Goal: Task Accomplishment & Management: Manage account settings

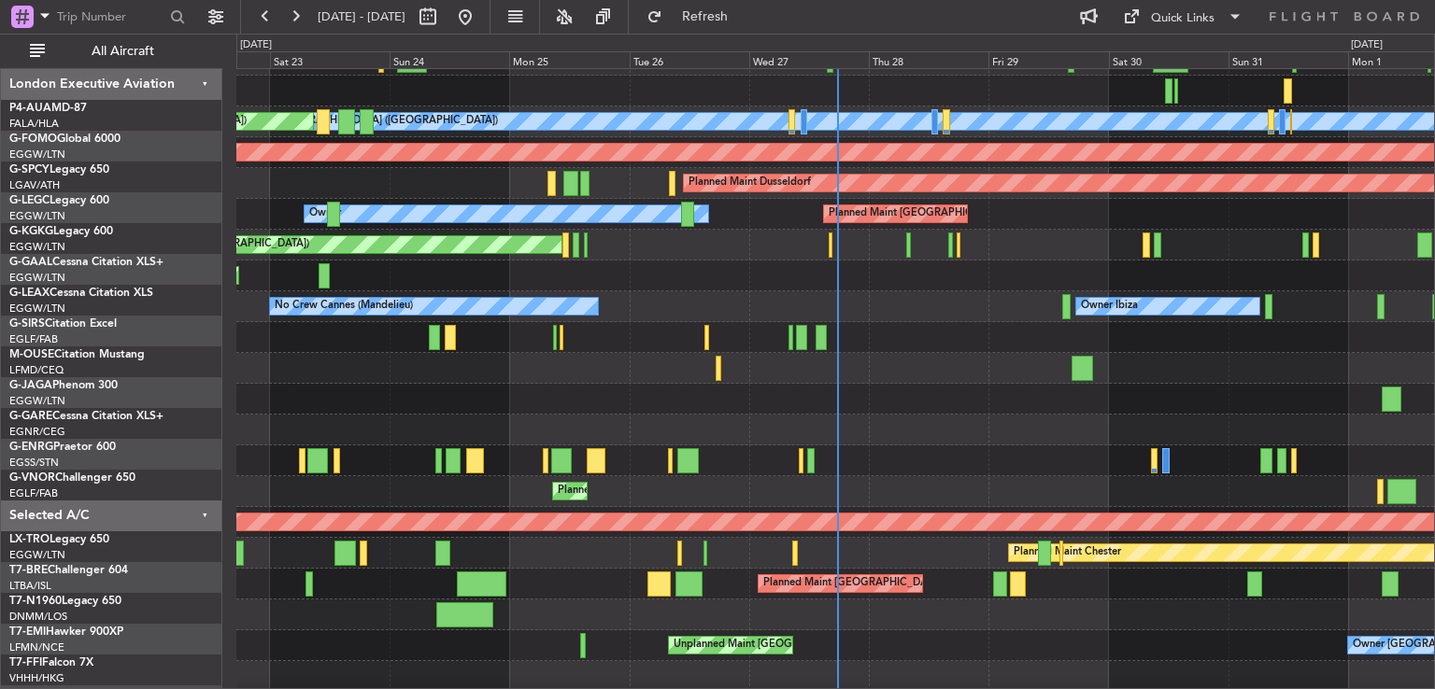
scroll to position [119, 0]
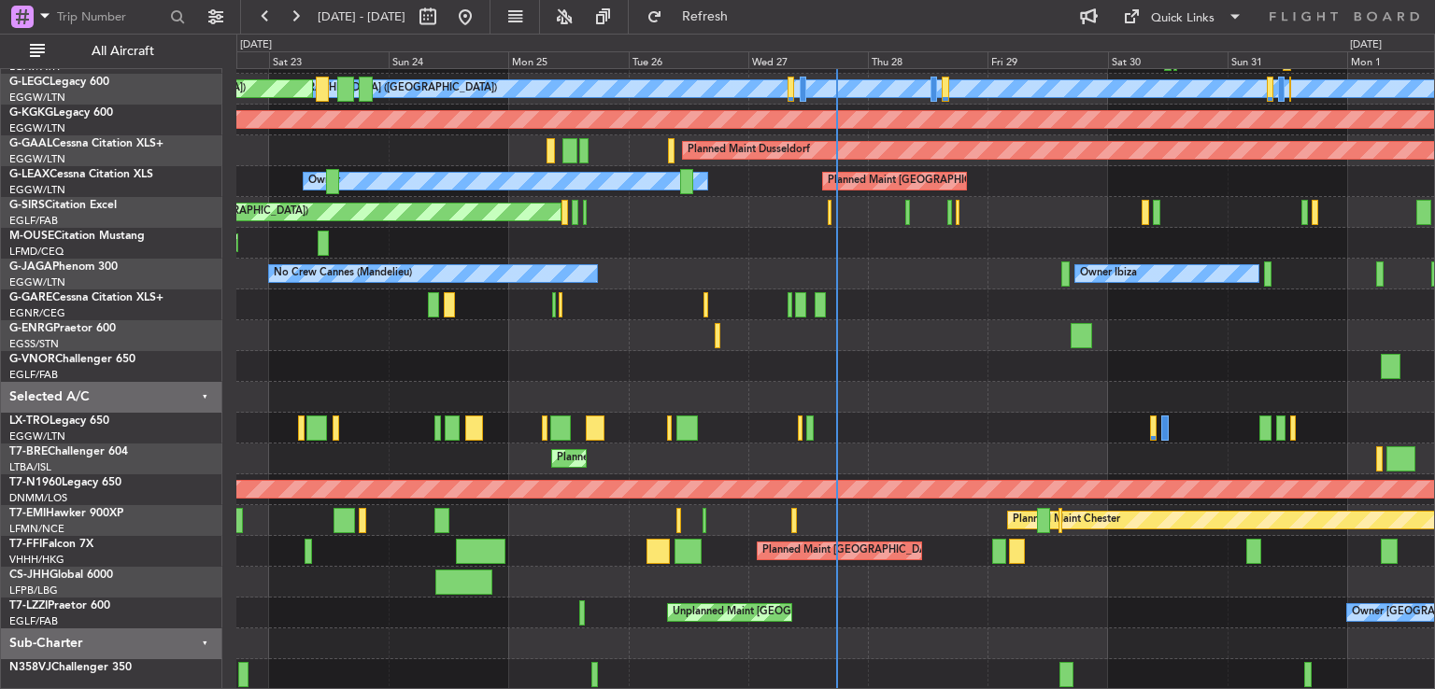
click at [904, 313] on div "A/C Unavailable [GEOGRAPHIC_DATA] ([GEOGRAPHIC_DATA]) Planned Maint [GEOGRAPHIC…" at bounding box center [835, 320] width 1198 height 740
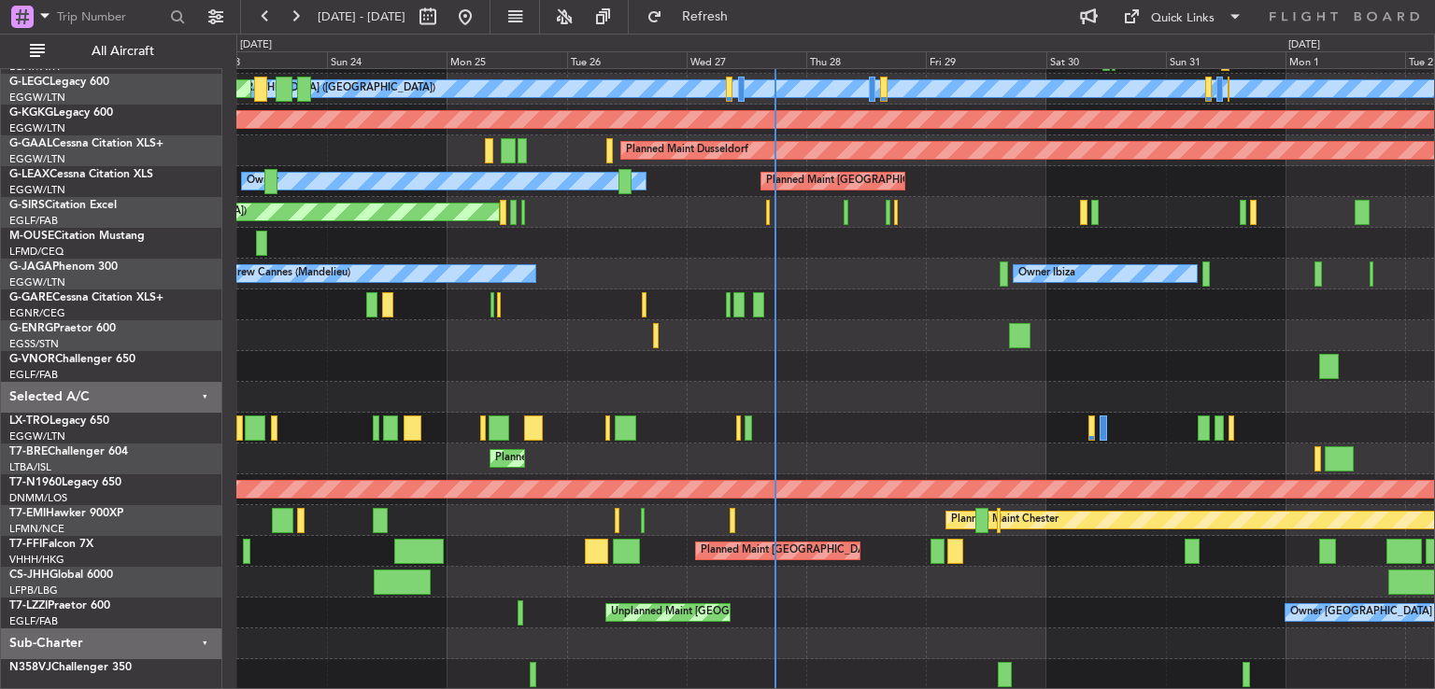
click at [928, 358] on div "A/C Unavailable [GEOGRAPHIC_DATA] ([GEOGRAPHIC_DATA]) Planned Maint [GEOGRAPHIC…" at bounding box center [835, 320] width 1198 height 740
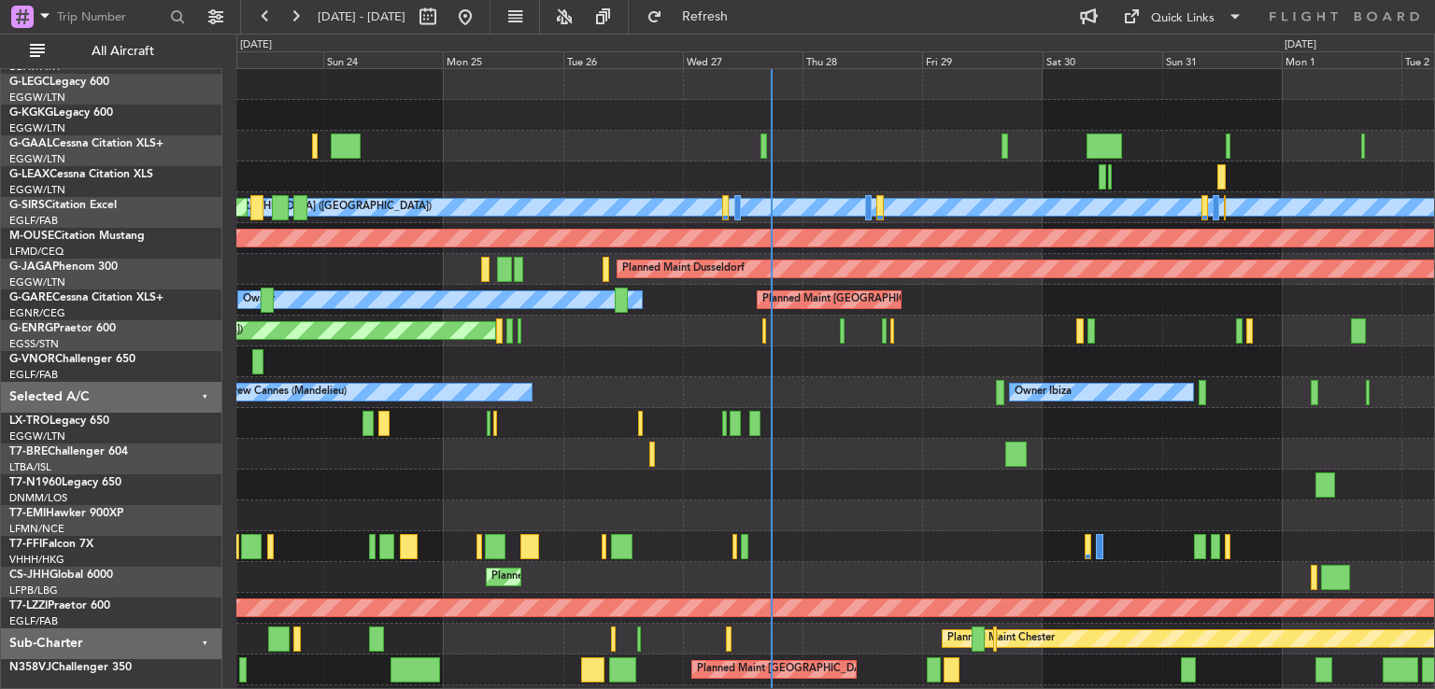
scroll to position [0, 0]
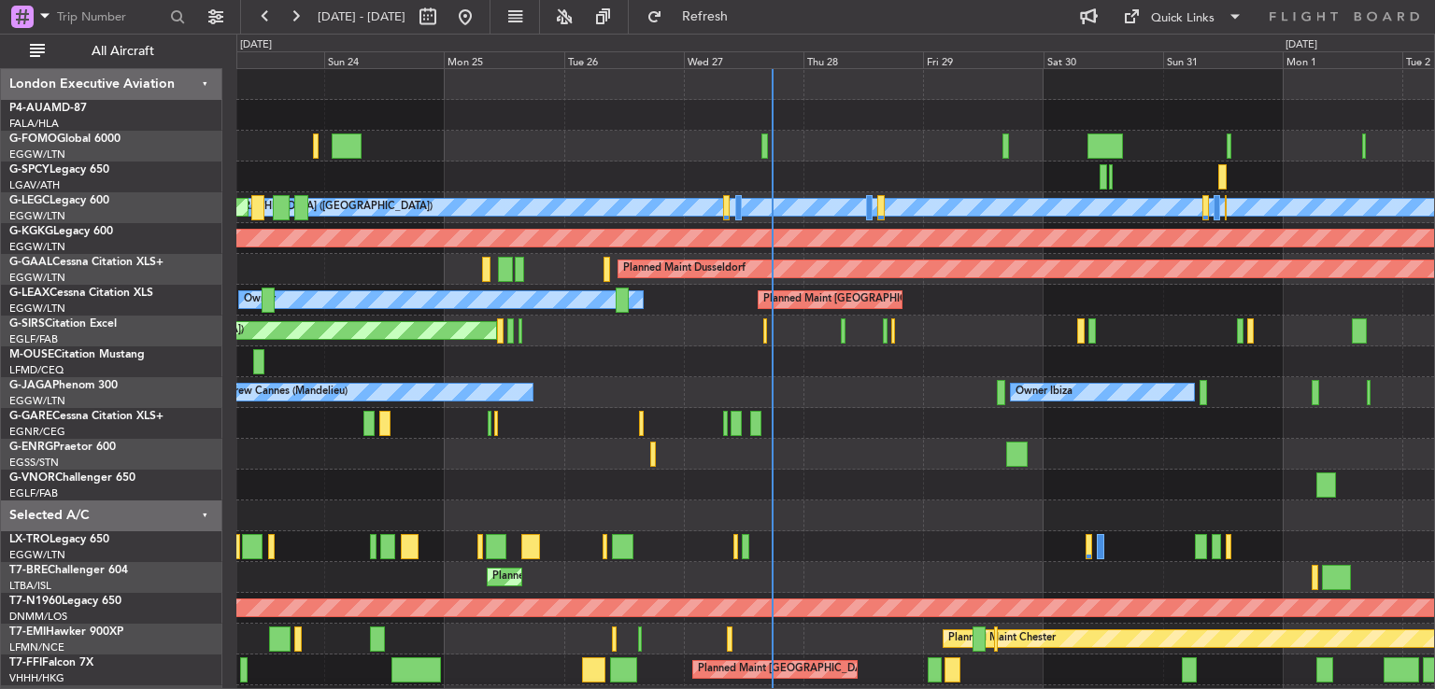
click at [807, 610] on div "A/C Unavailable [GEOGRAPHIC_DATA] ([GEOGRAPHIC_DATA]) Planned Maint [GEOGRAPHIC…" at bounding box center [835, 439] width 1198 height 740
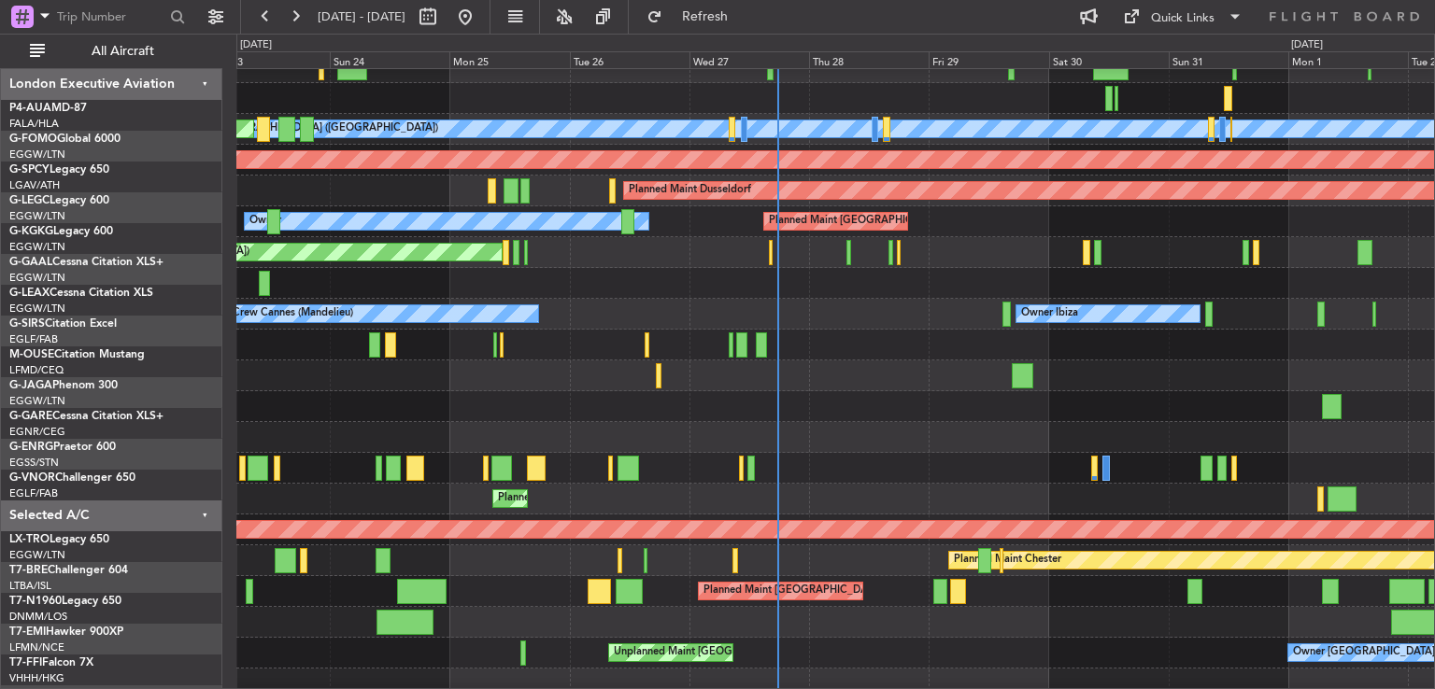
scroll to position [119, 0]
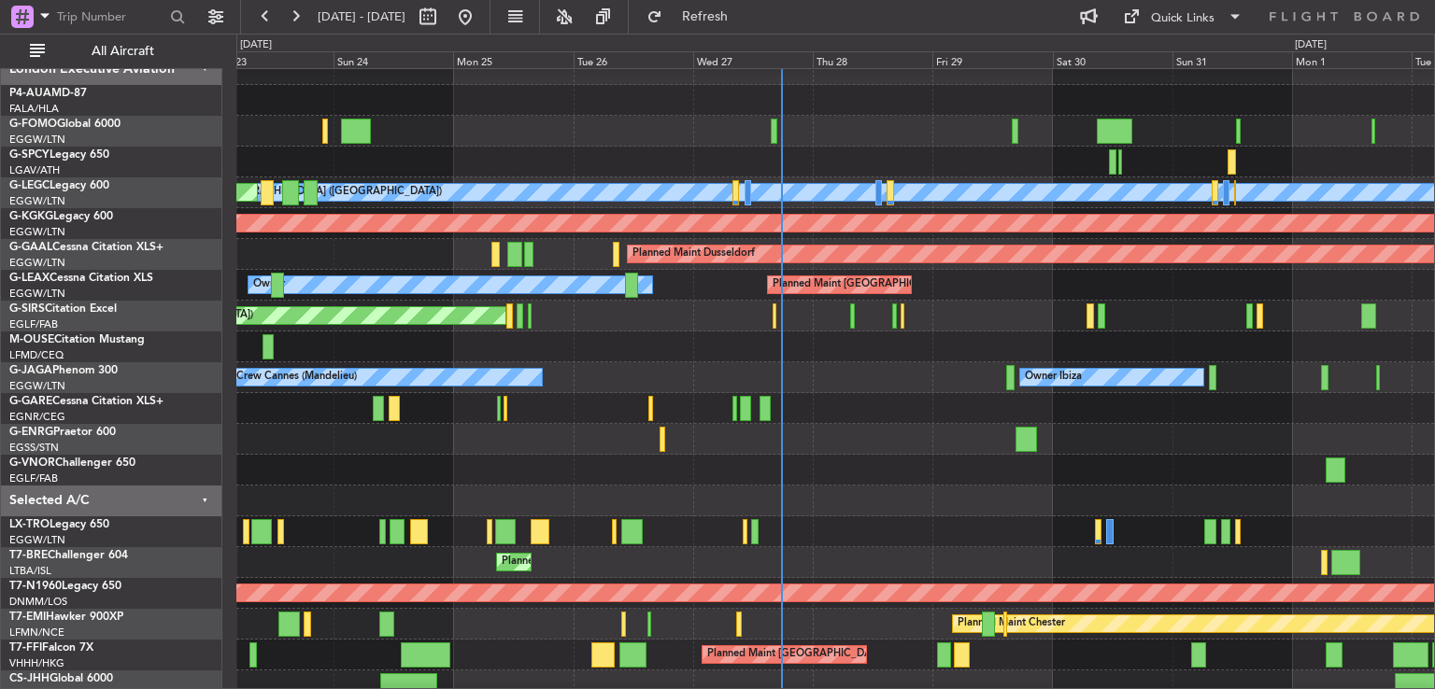
click at [874, 476] on div at bounding box center [835, 470] width 1198 height 31
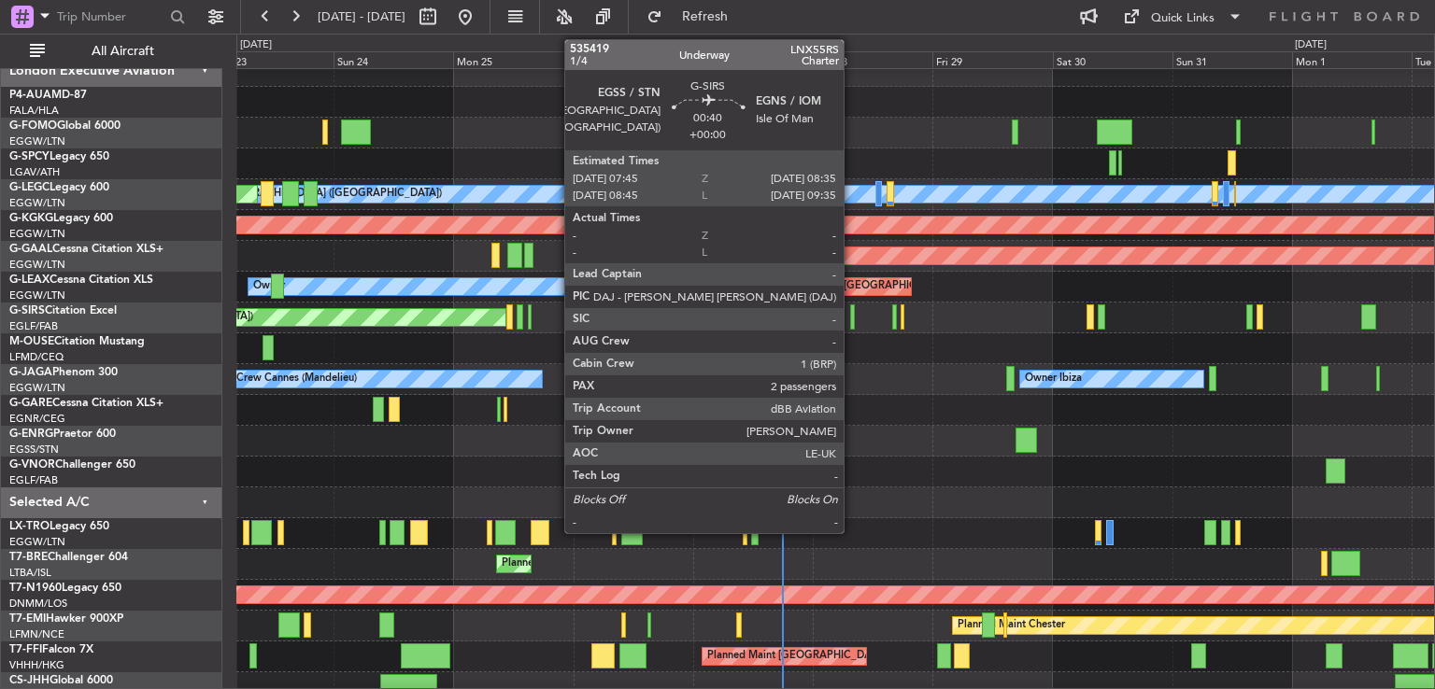
click at [852, 323] on div at bounding box center [852, 317] width 5 height 25
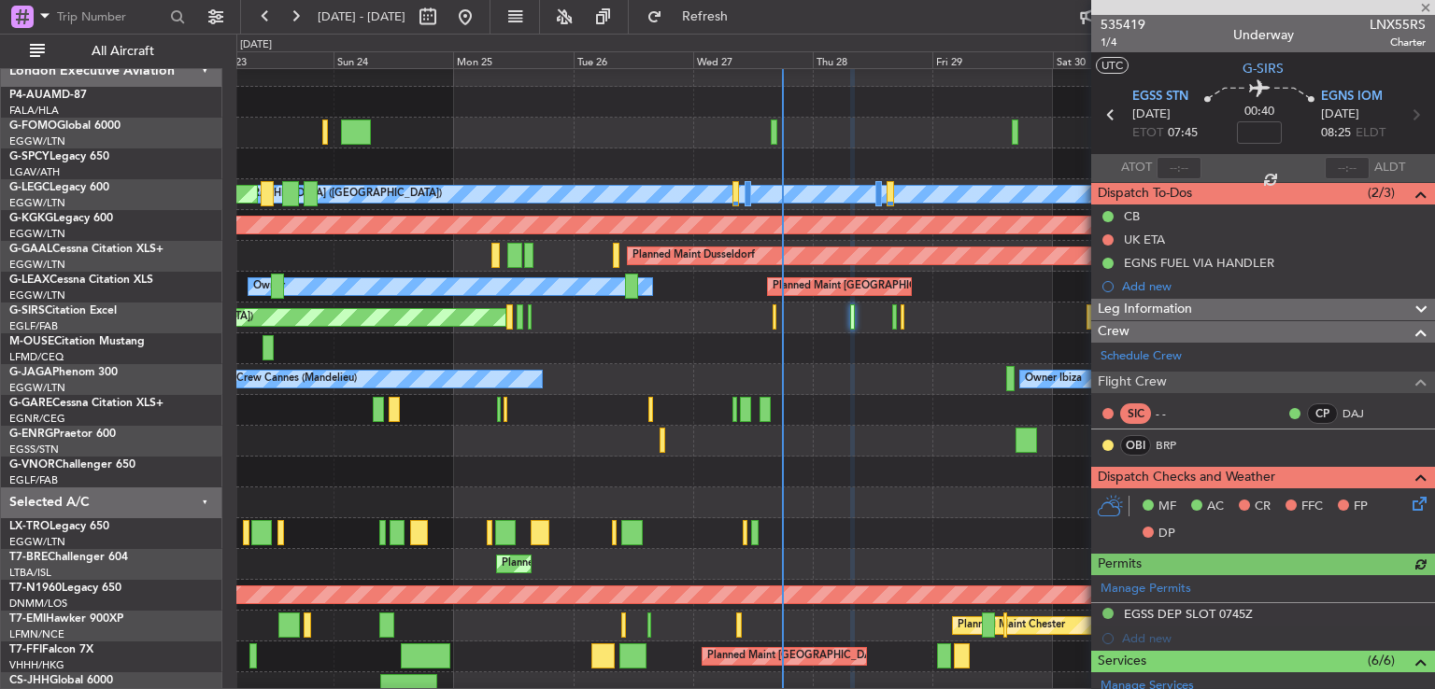
scroll to position [209, 0]
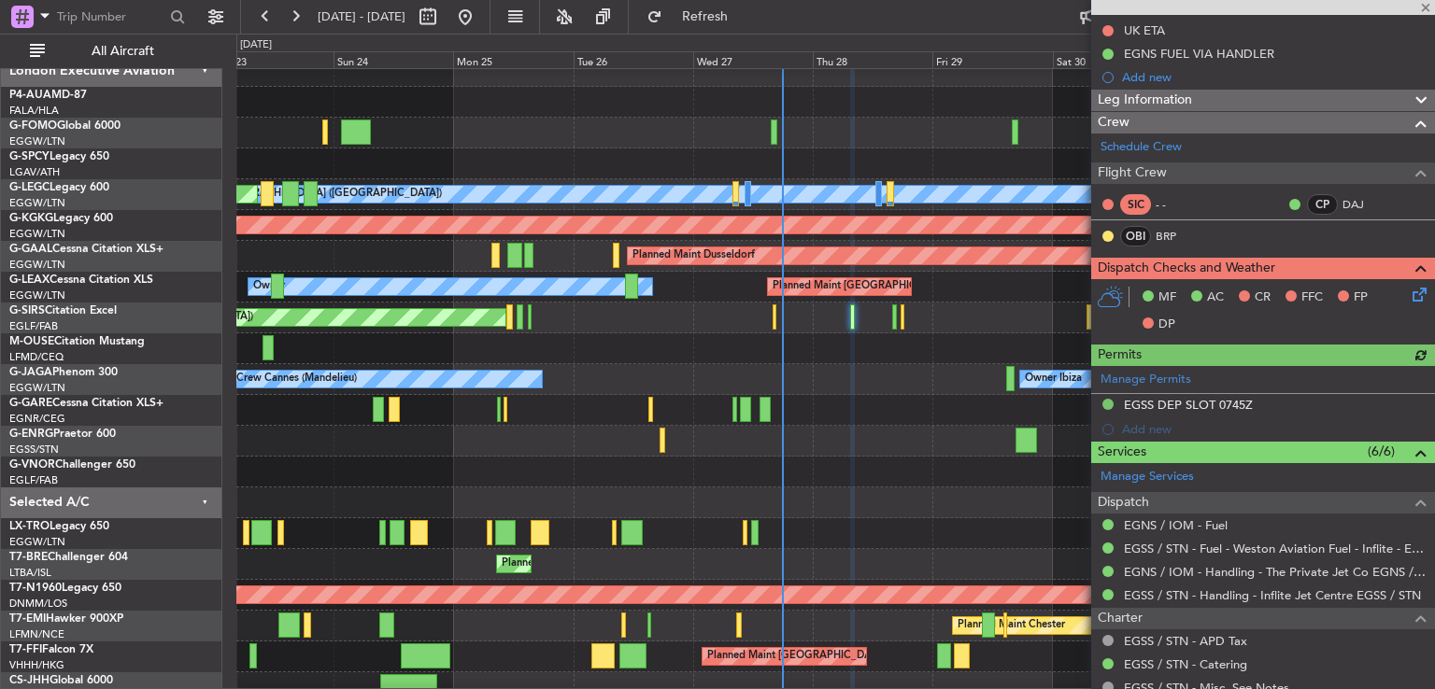
click at [1409, 294] on icon at bounding box center [1416, 291] width 15 height 15
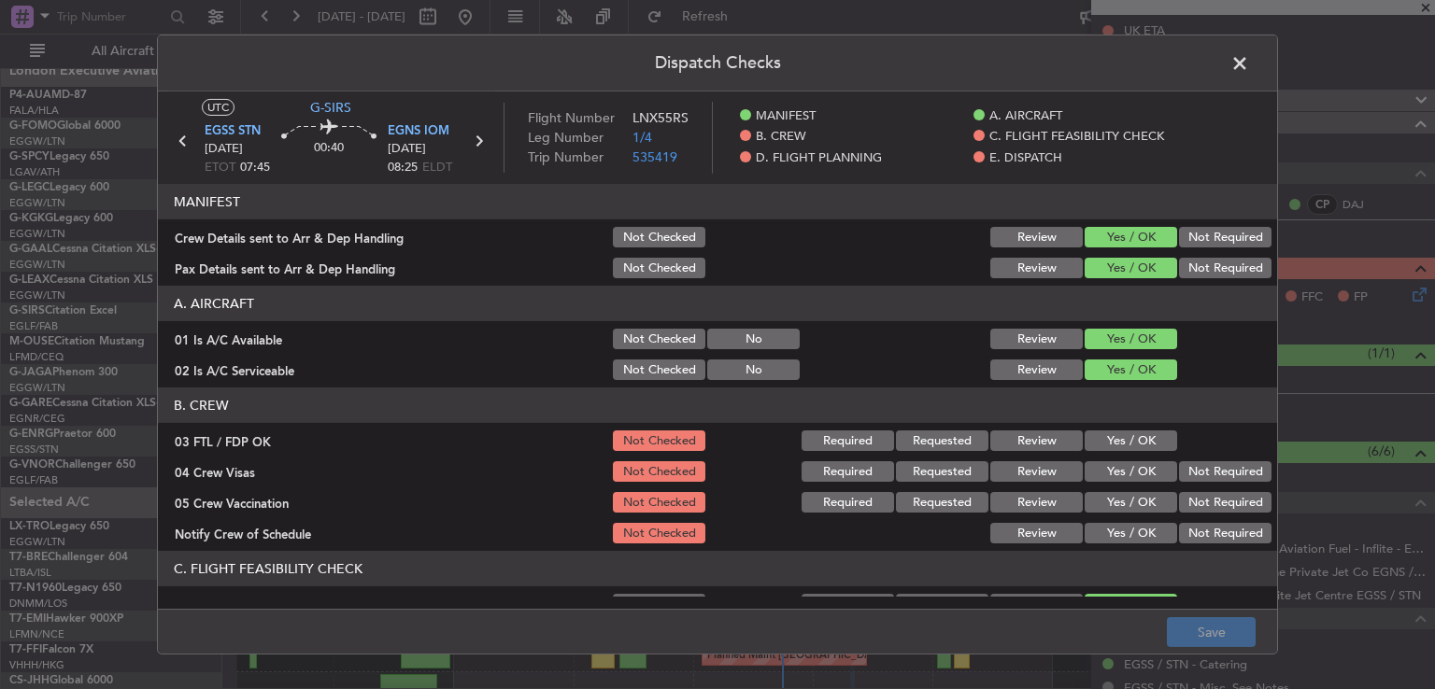
click at [1126, 437] on button "Yes / OK" at bounding box center [1131, 441] width 92 height 21
drag, startPoint x: 1192, startPoint y: 470, endPoint x: 1189, endPoint y: 483, distance: 13.4
click at [1191, 470] on button "Not Required" at bounding box center [1225, 471] width 92 height 21
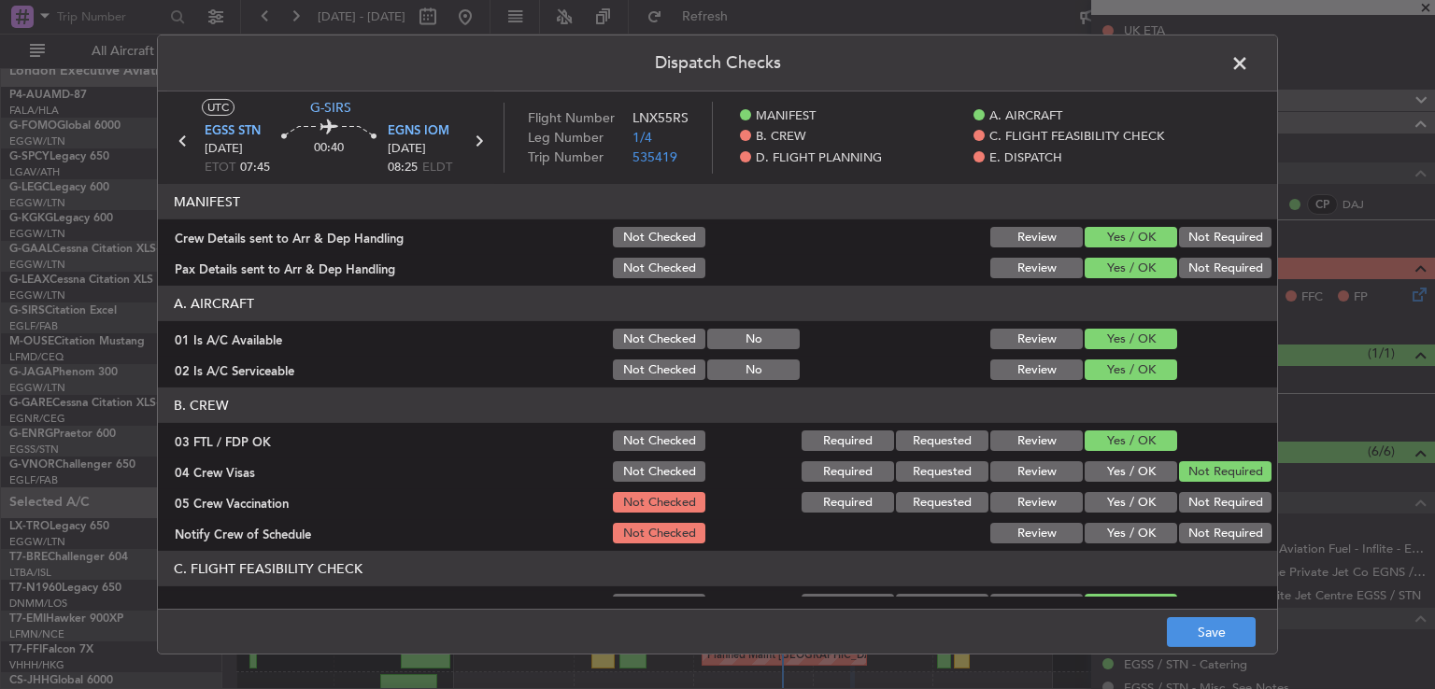
click at [1187, 492] on div "Not Required" at bounding box center [1223, 503] width 94 height 26
click at [1185, 496] on button "Not Required" at bounding box center [1225, 502] width 92 height 21
click at [1143, 532] on button "Yes / OK" at bounding box center [1131, 533] width 92 height 21
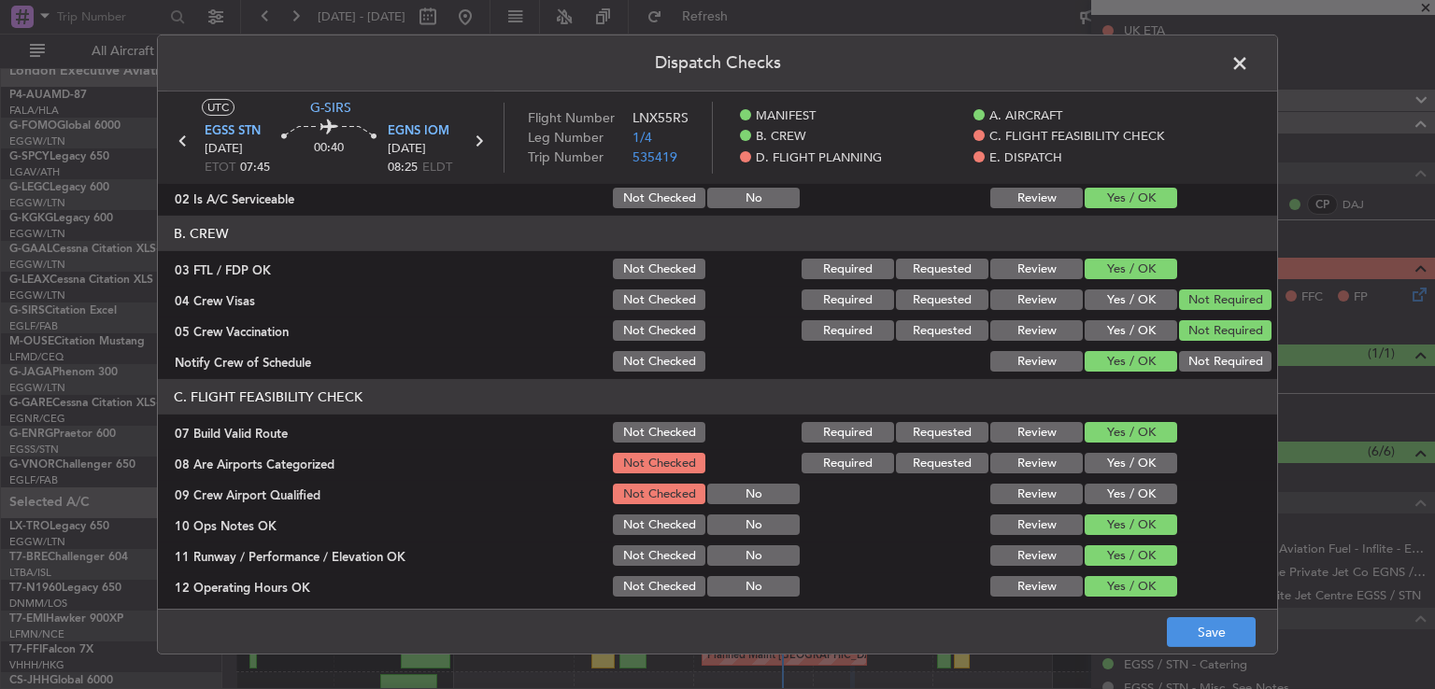
scroll to position [185, 0]
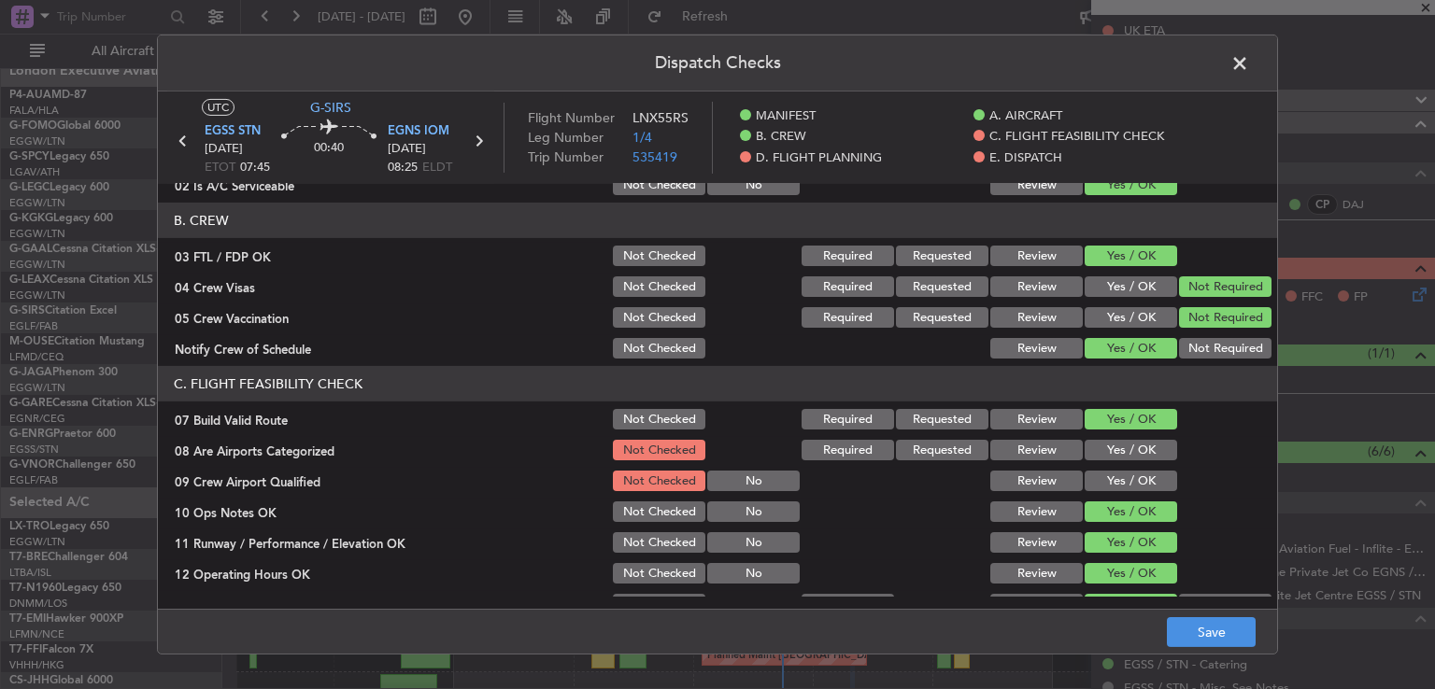
click at [1110, 449] on button "Yes / OK" at bounding box center [1131, 450] width 92 height 21
click at [1103, 479] on button "Yes / OK" at bounding box center [1131, 481] width 92 height 21
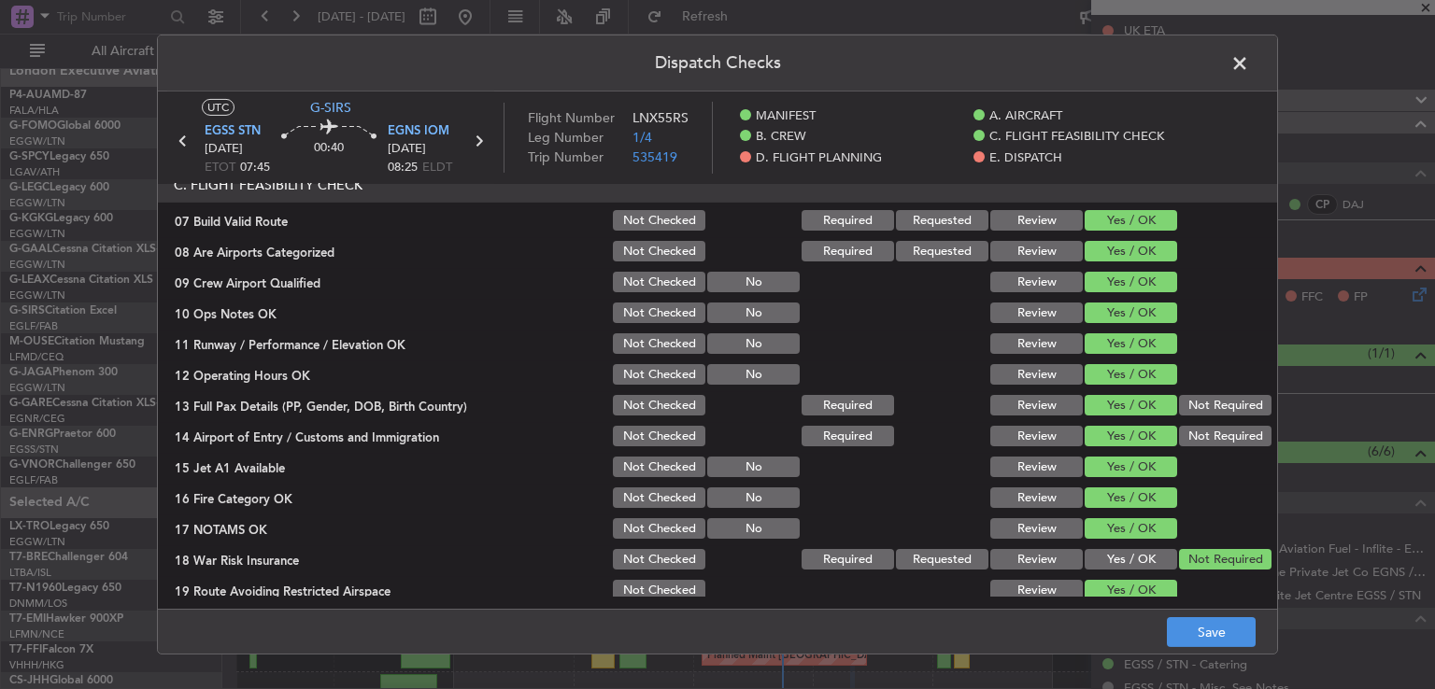
scroll to position [400, 0]
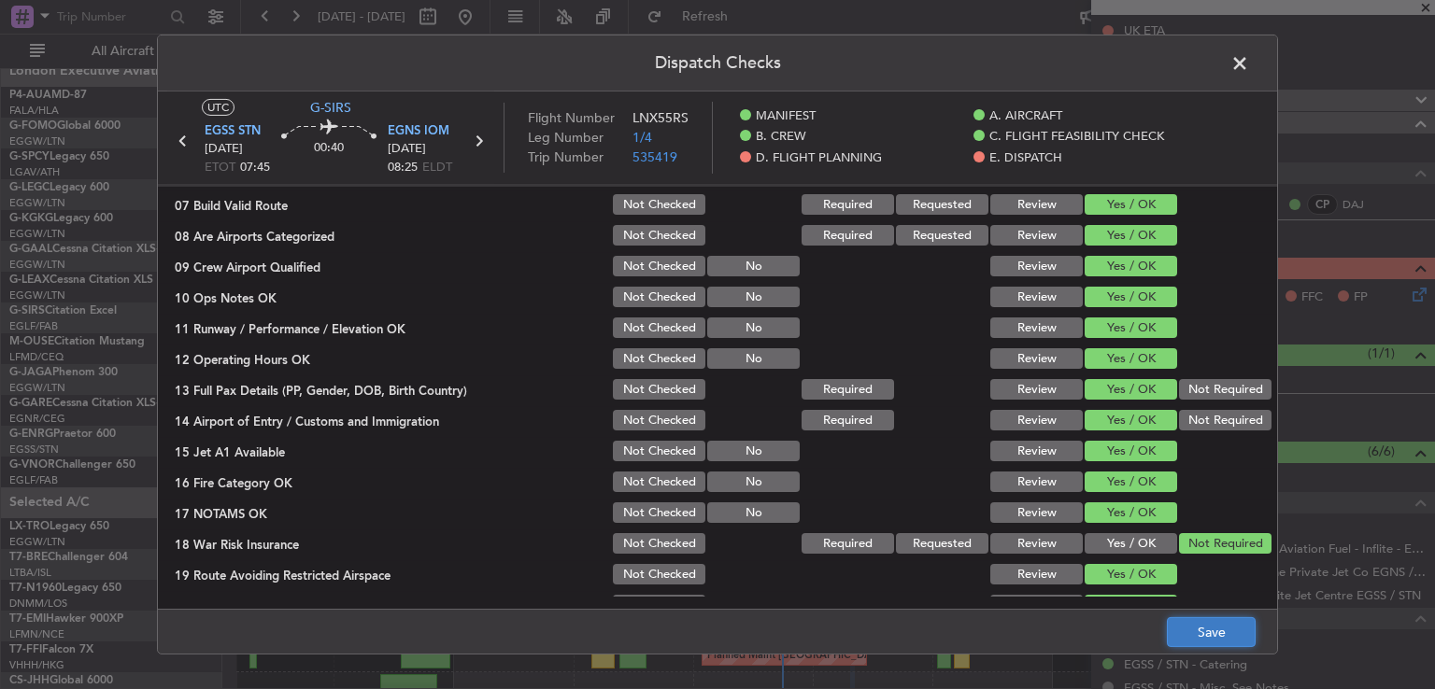
click at [1188, 621] on button "Save" at bounding box center [1211, 632] width 89 height 30
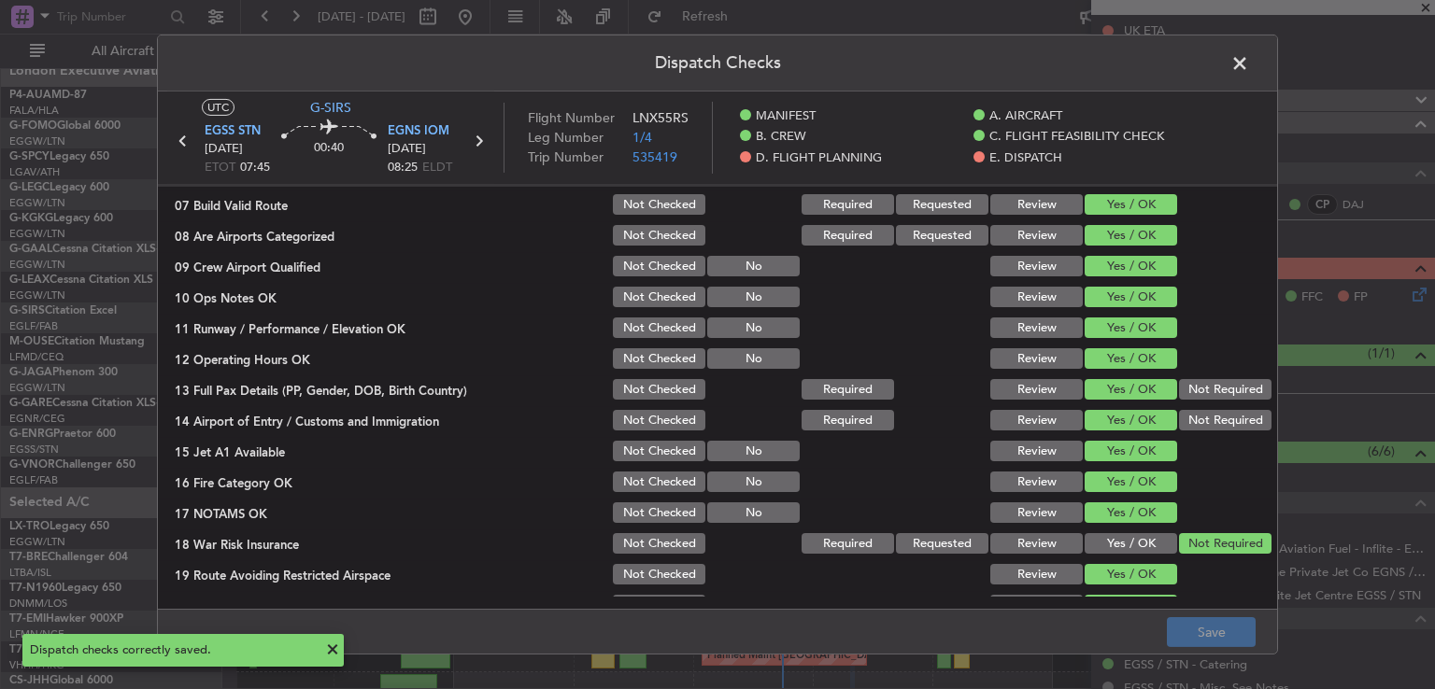
click at [1249, 64] on span at bounding box center [1249, 68] width 0 height 37
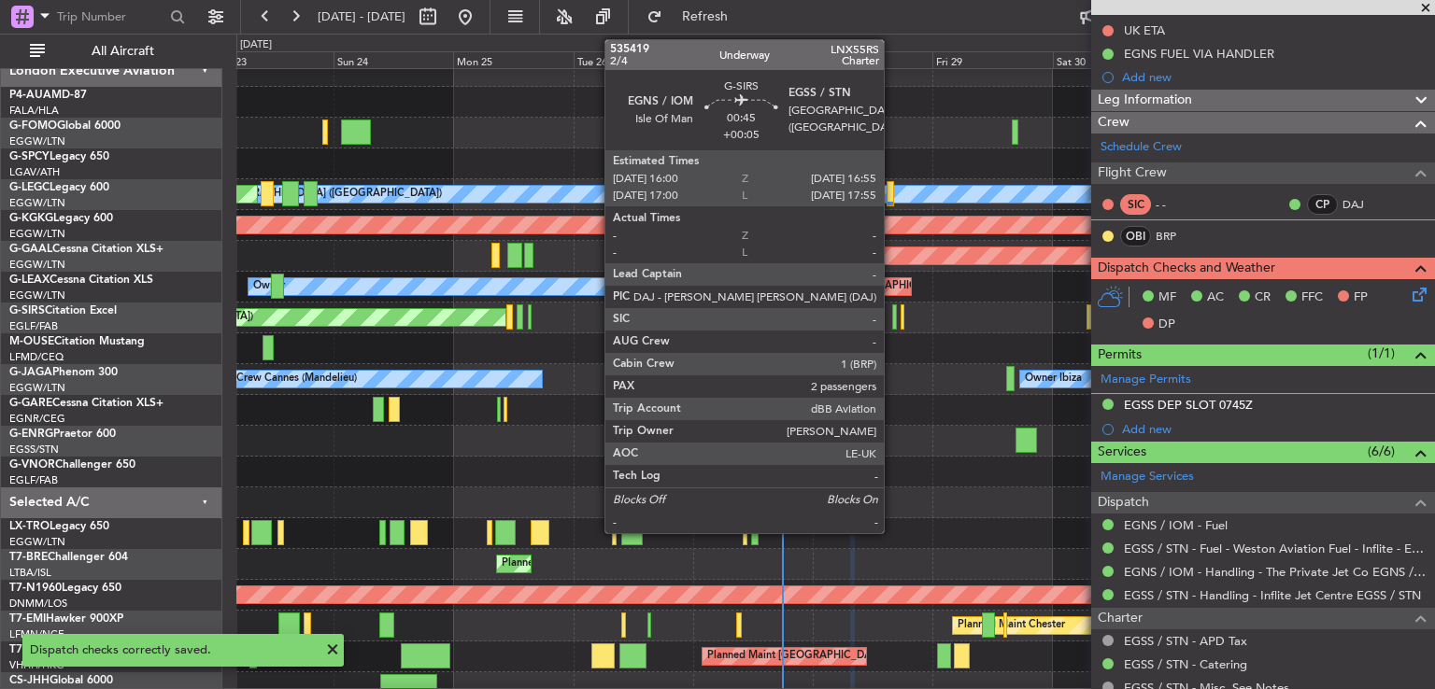
click at [892, 317] on div at bounding box center [894, 317] width 5 height 25
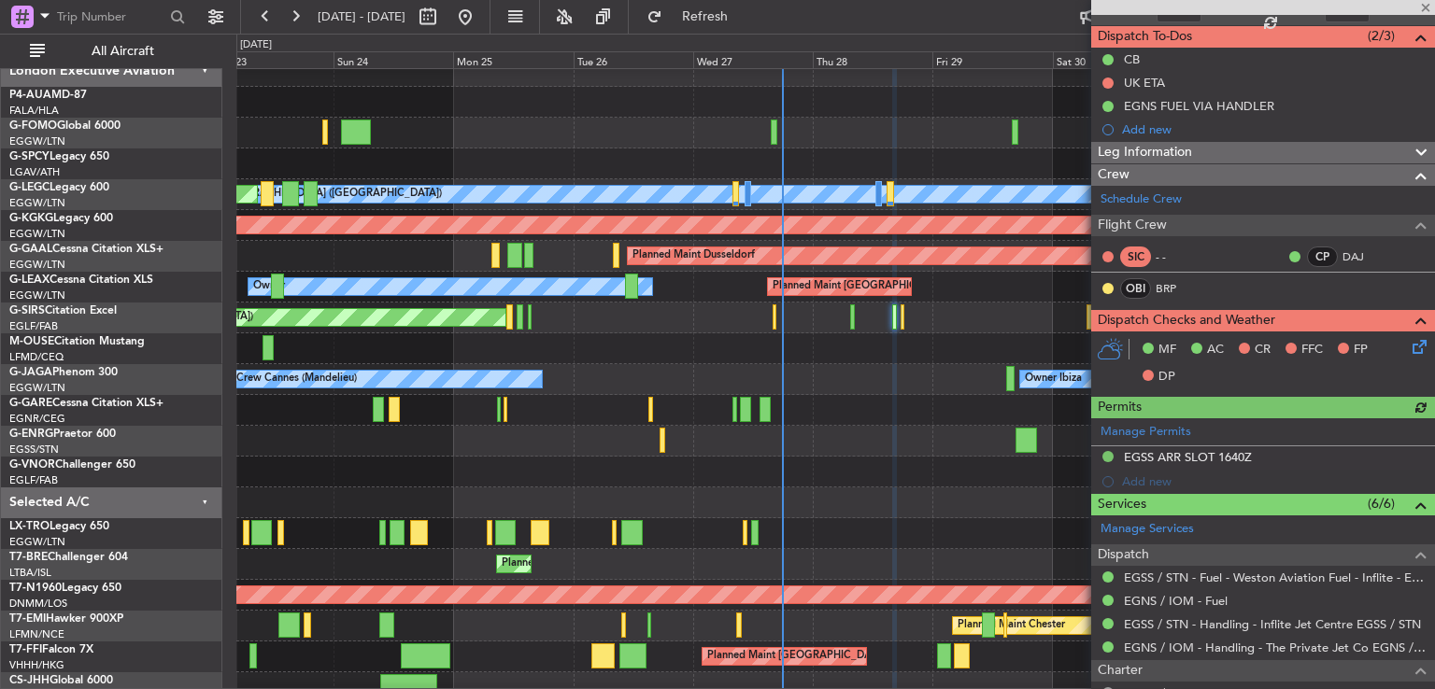
scroll to position [156, 0]
click at [1409, 349] on icon at bounding box center [1416, 344] width 15 height 15
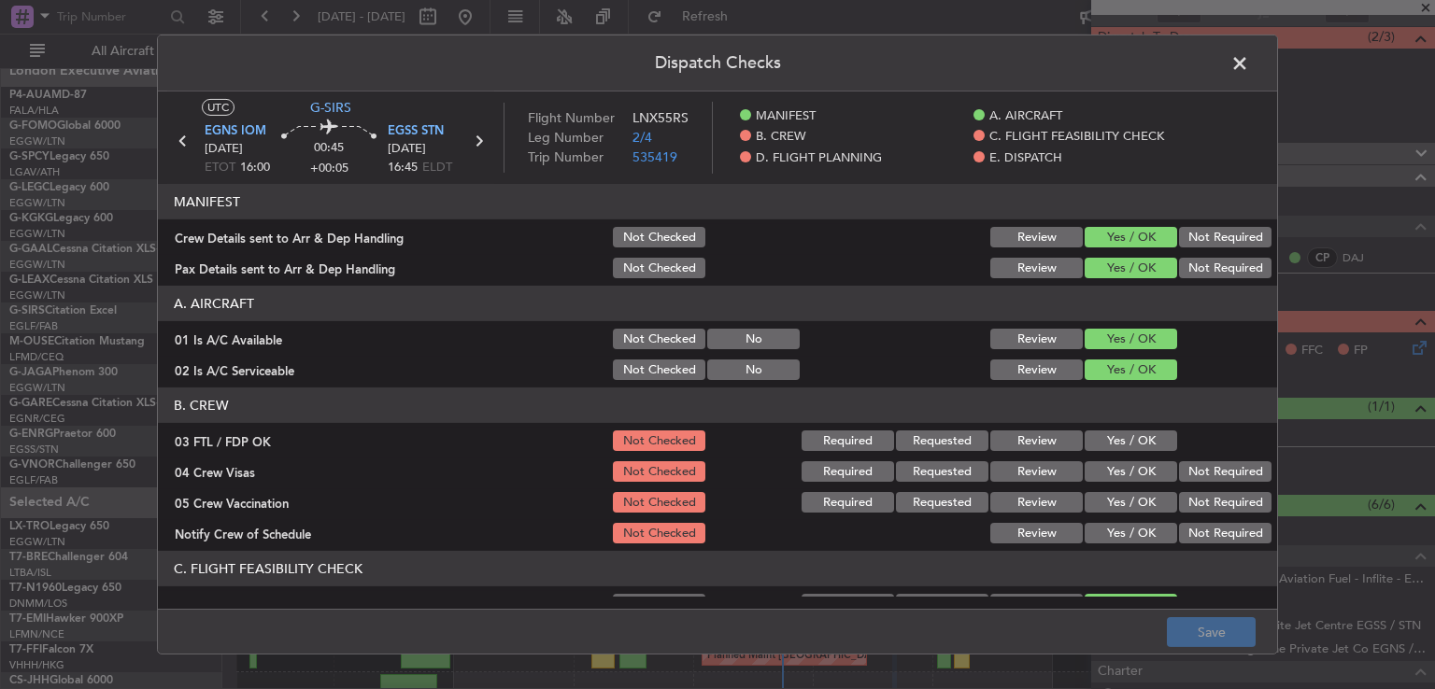
click at [1122, 428] on div "Yes / OK" at bounding box center [1129, 441] width 94 height 26
click at [1125, 433] on button "Yes / OK" at bounding box center [1131, 441] width 92 height 21
click at [1179, 471] on button "Not Required" at bounding box center [1225, 471] width 92 height 21
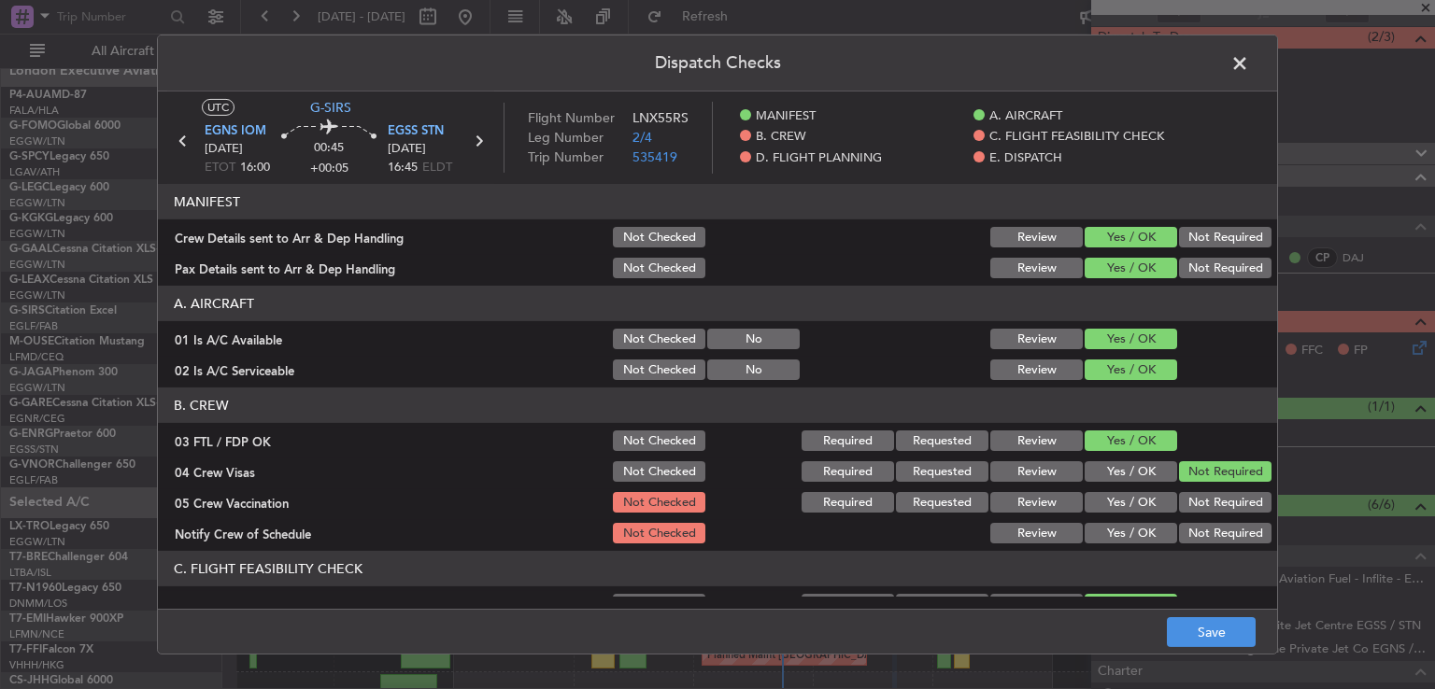
click at [1183, 497] on button "Not Required" at bounding box center [1225, 502] width 92 height 21
click at [1124, 524] on button "Yes / OK" at bounding box center [1131, 533] width 92 height 21
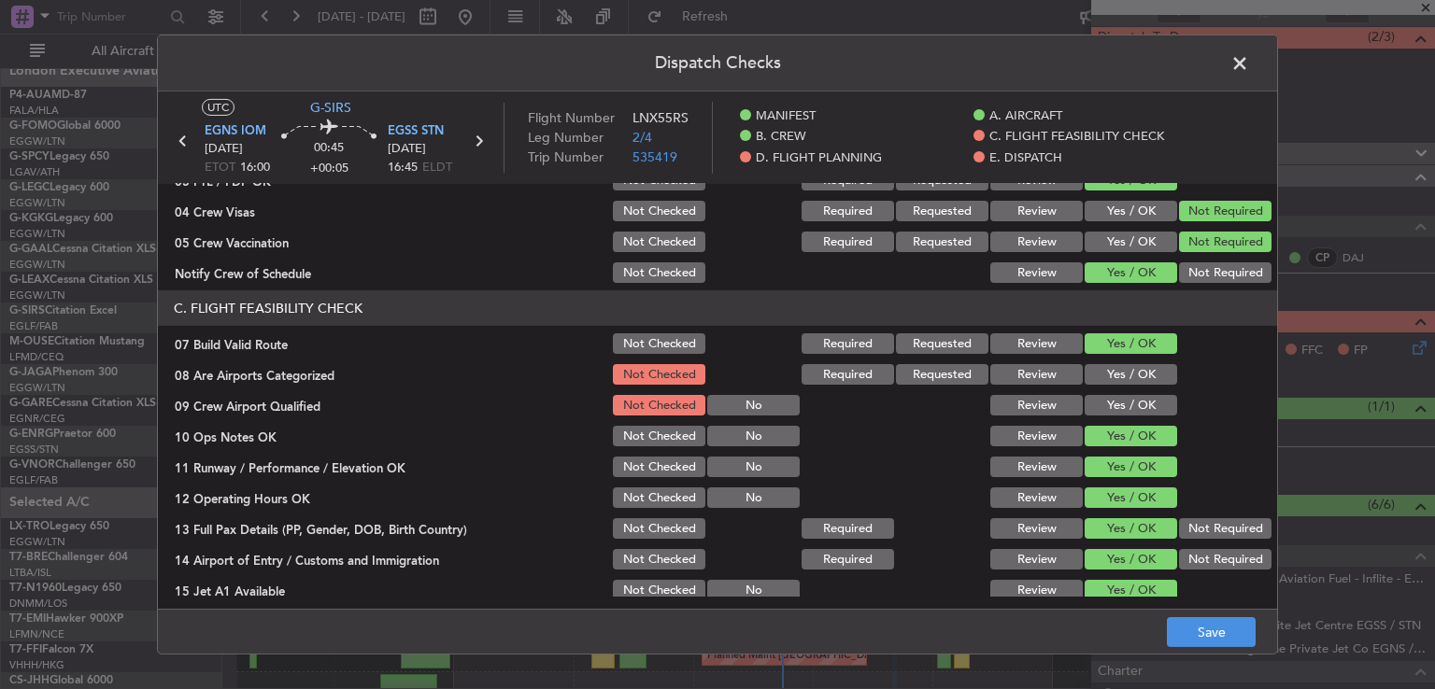
scroll to position [273, 0]
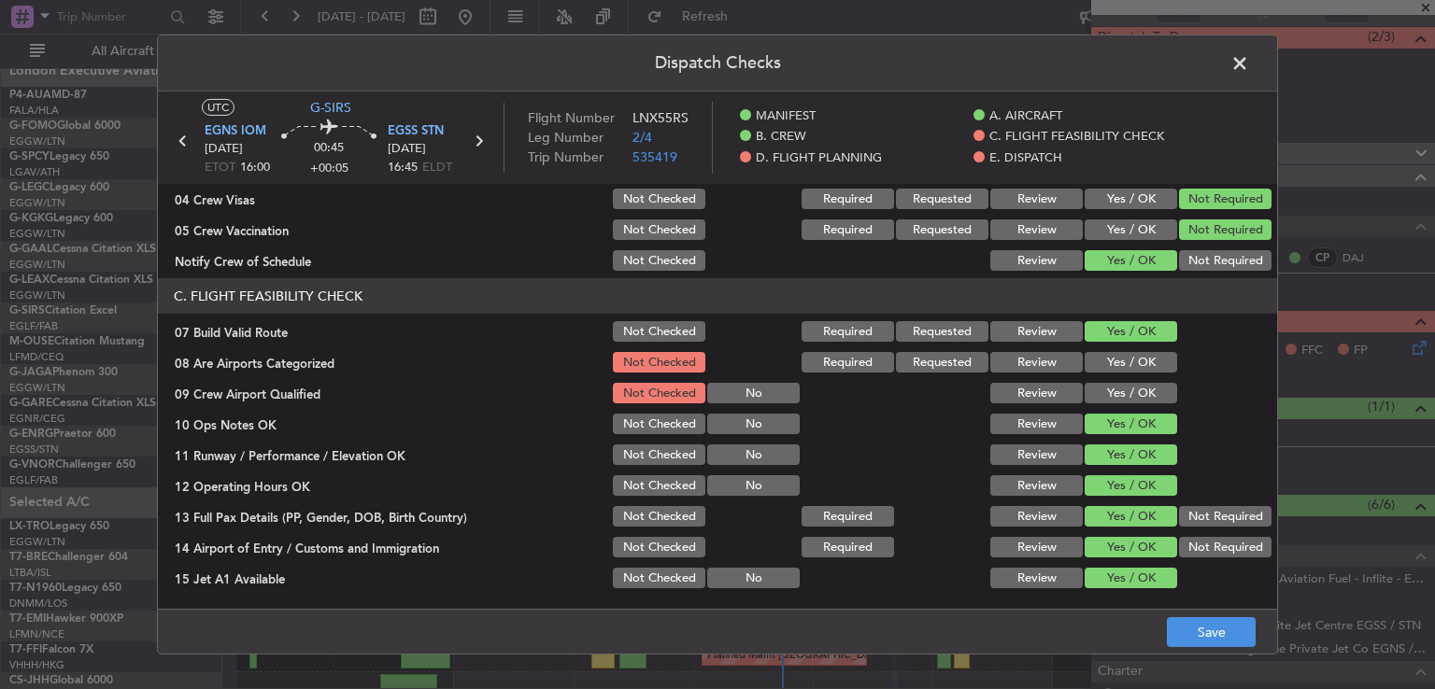
click at [1117, 356] on button "Yes / OK" at bounding box center [1131, 362] width 92 height 21
click at [1111, 388] on button "Yes / OK" at bounding box center [1131, 393] width 92 height 21
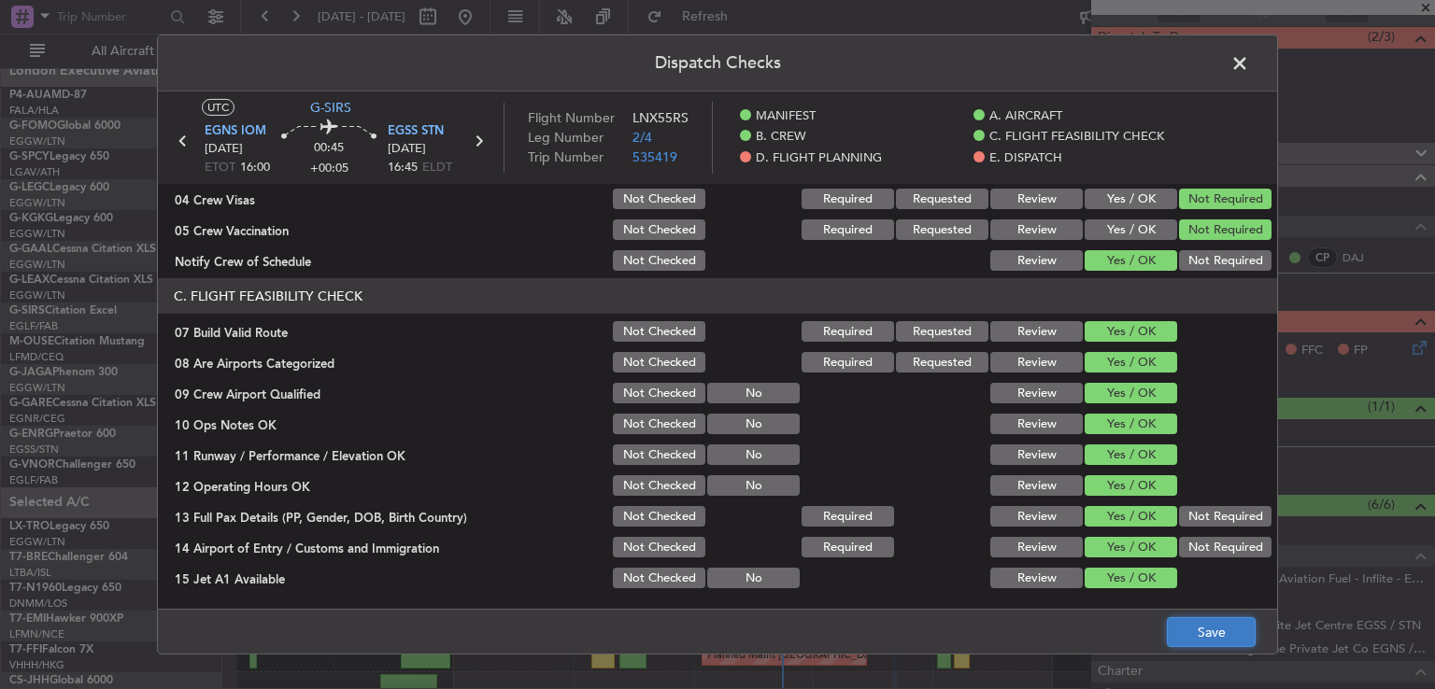
click at [1202, 638] on button "Save" at bounding box center [1211, 632] width 89 height 30
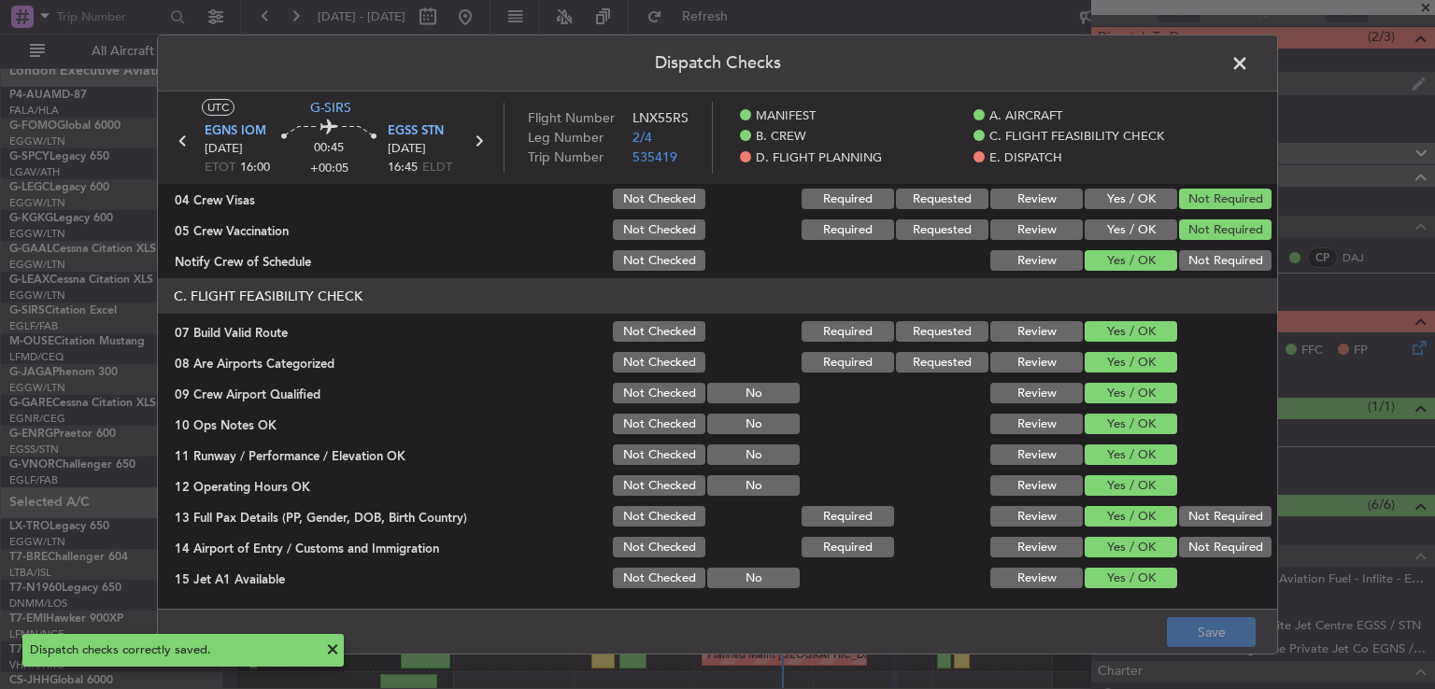
click at [1249, 71] on span at bounding box center [1249, 68] width 0 height 37
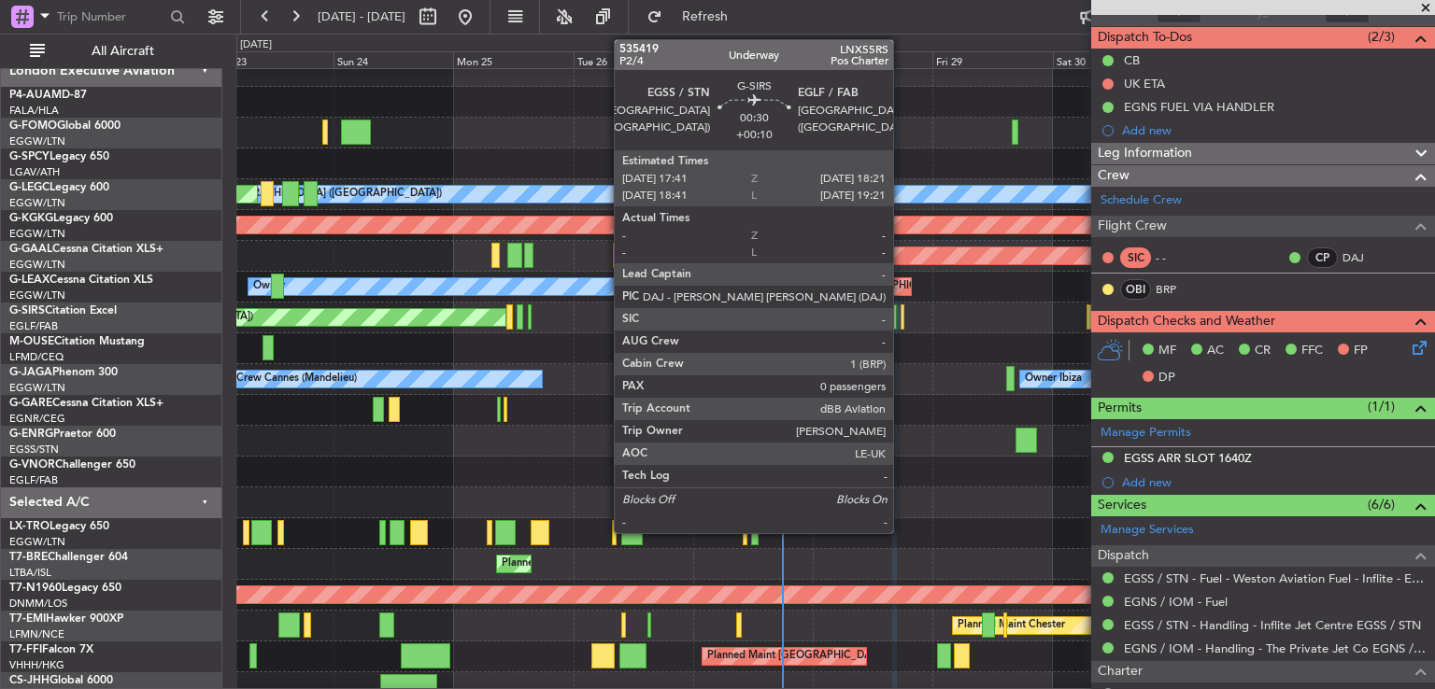
click at [901, 311] on div at bounding box center [903, 317] width 4 height 25
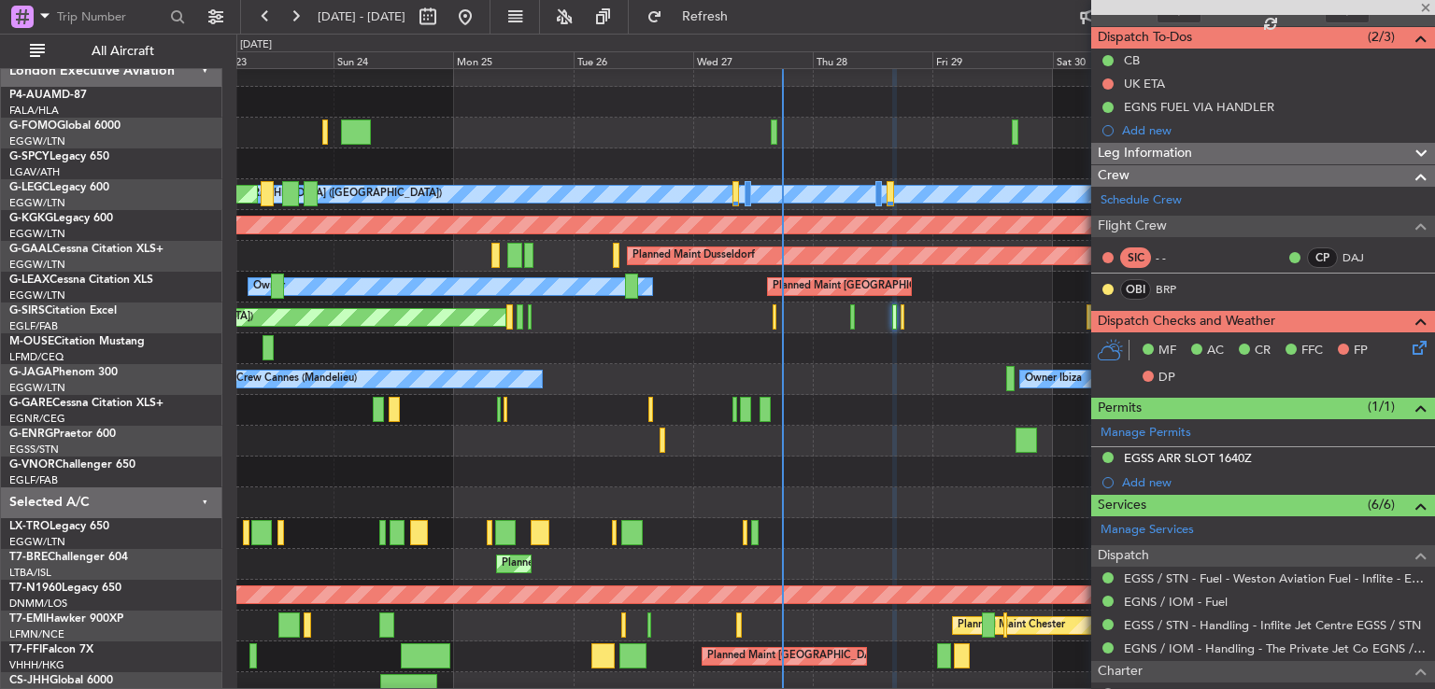
type input "+00:10"
type input "0"
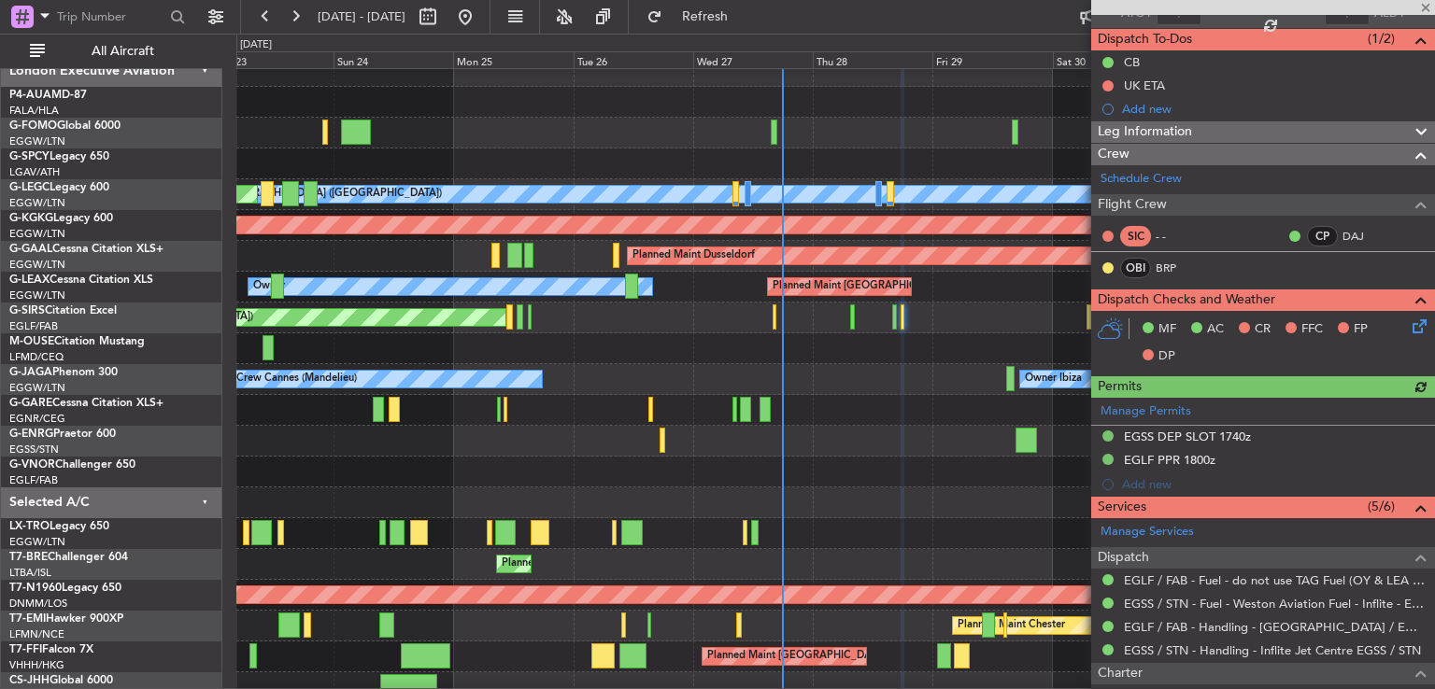
scroll to position [165, 0]
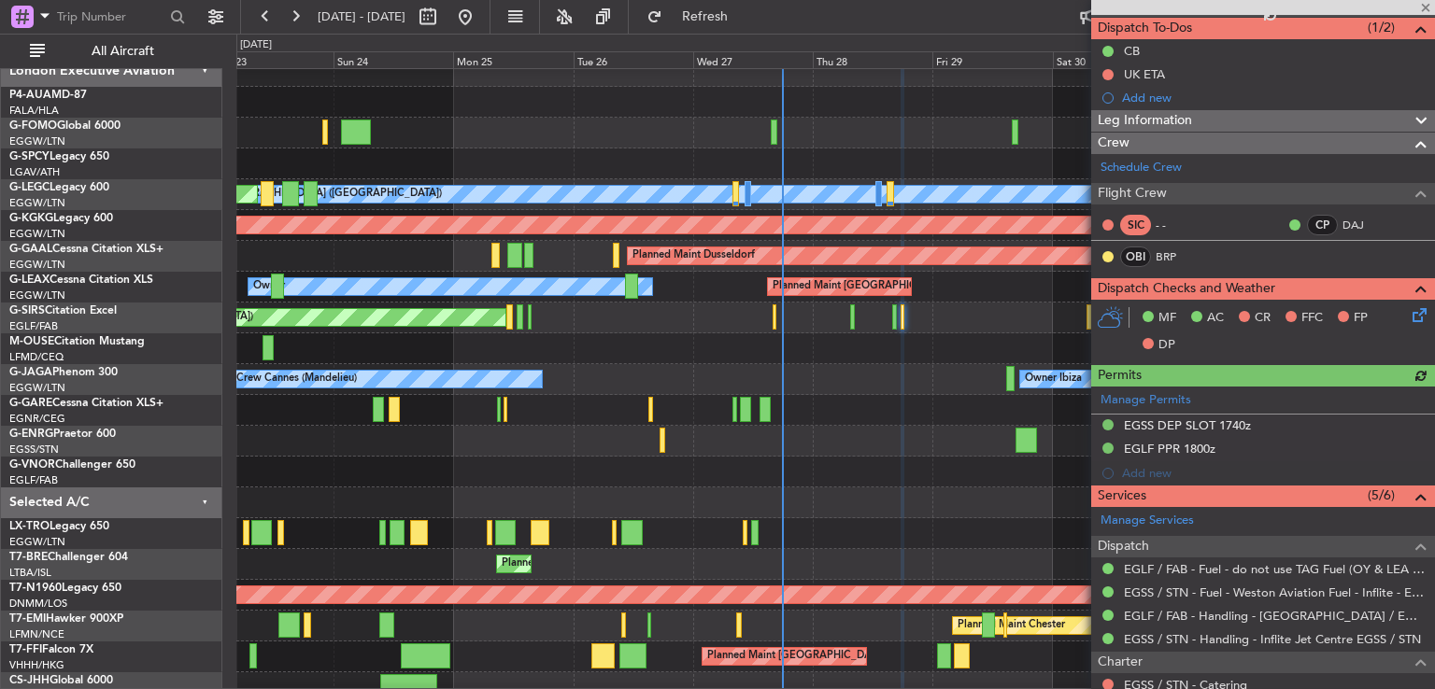
click at [1409, 309] on icon at bounding box center [1416, 312] width 15 height 15
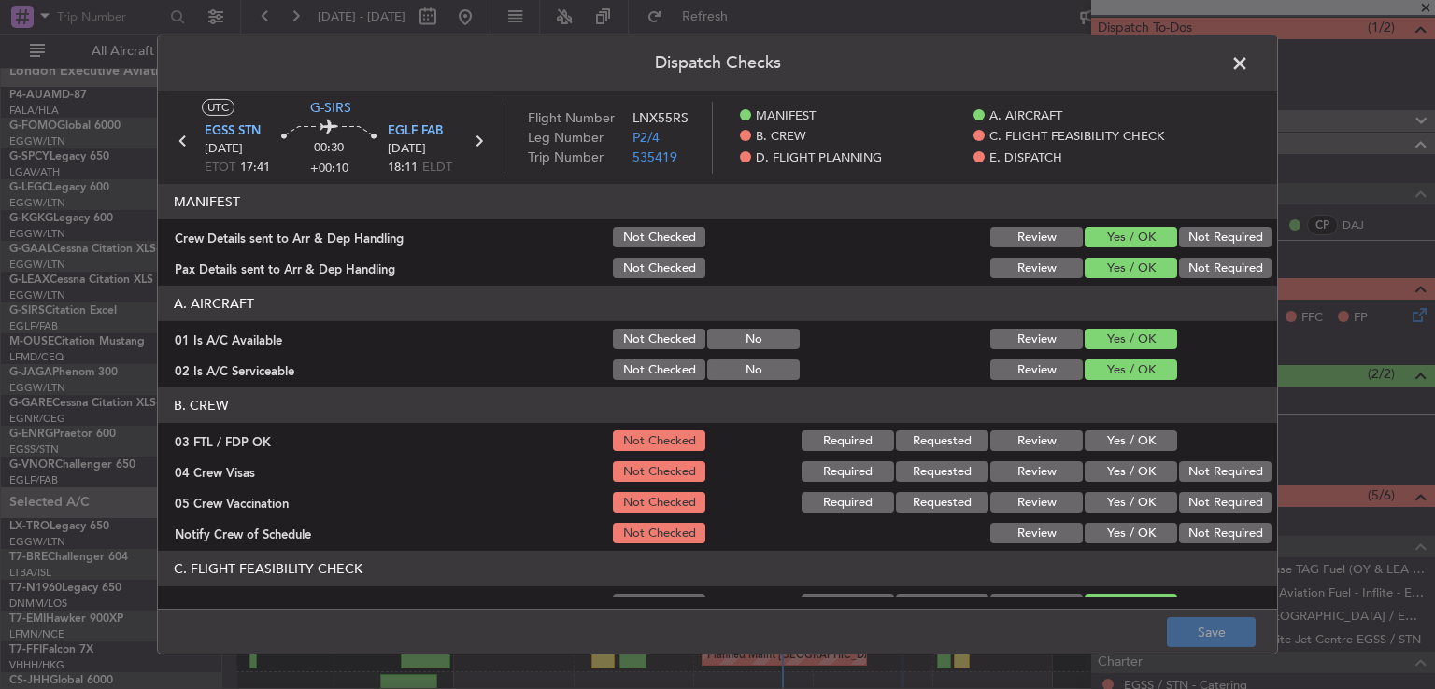
click at [1125, 443] on button "Yes / OK" at bounding box center [1131, 441] width 92 height 21
click at [1203, 472] on button "Not Required" at bounding box center [1225, 471] width 92 height 21
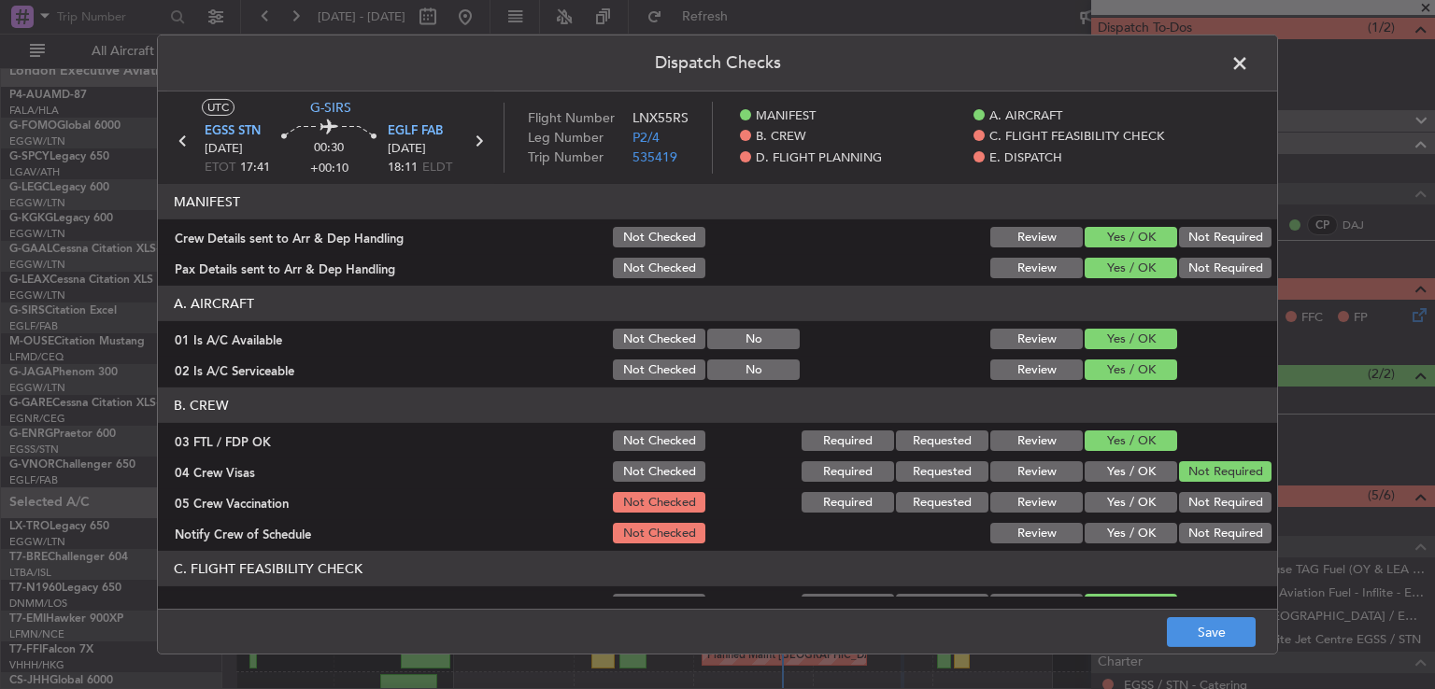
click at [1196, 495] on button "Not Required" at bounding box center [1225, 502] width 92 height 21
click at [1128, 535] on button "Yes / OK" at bounding box center [1131, 533] width 92 height 21
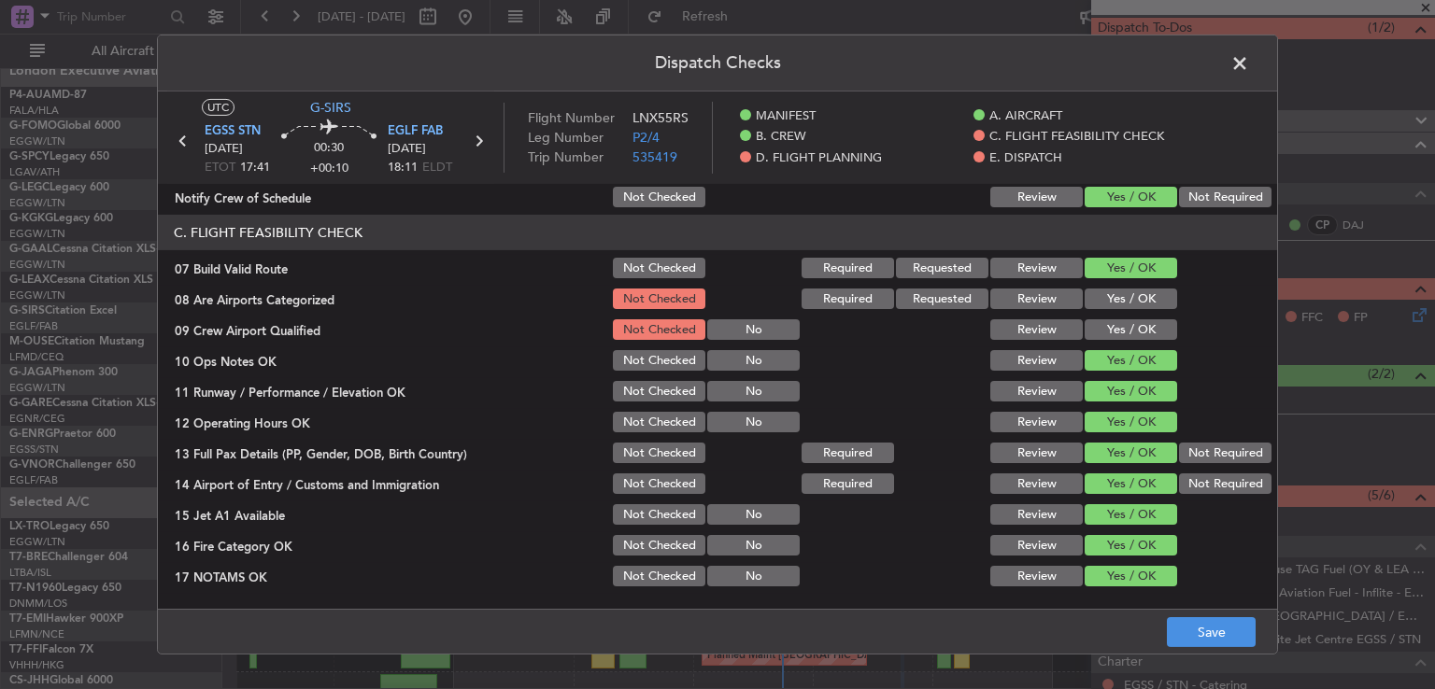
scroll to position [333, 0]
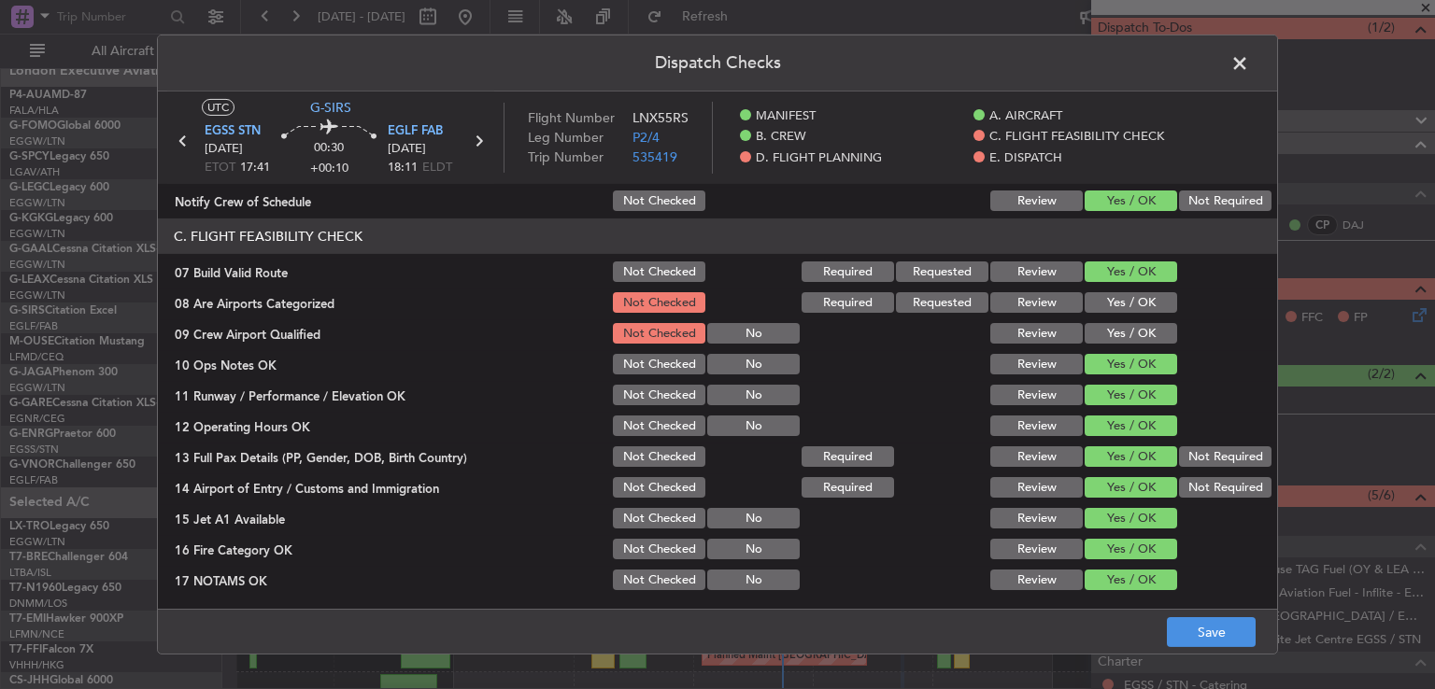
drag, startPoint x: 1153, startPoint y: 298, endPoint x: 1155, endPoint y: 322, distance: 24.4
click at [1153, 300] on button "Yes / OK" at bounding box center [1131, 302] width 92 height 21
click at [1153, 340] on button "Yes / OK" at bounding box center [1131, 333] width 92 height 21
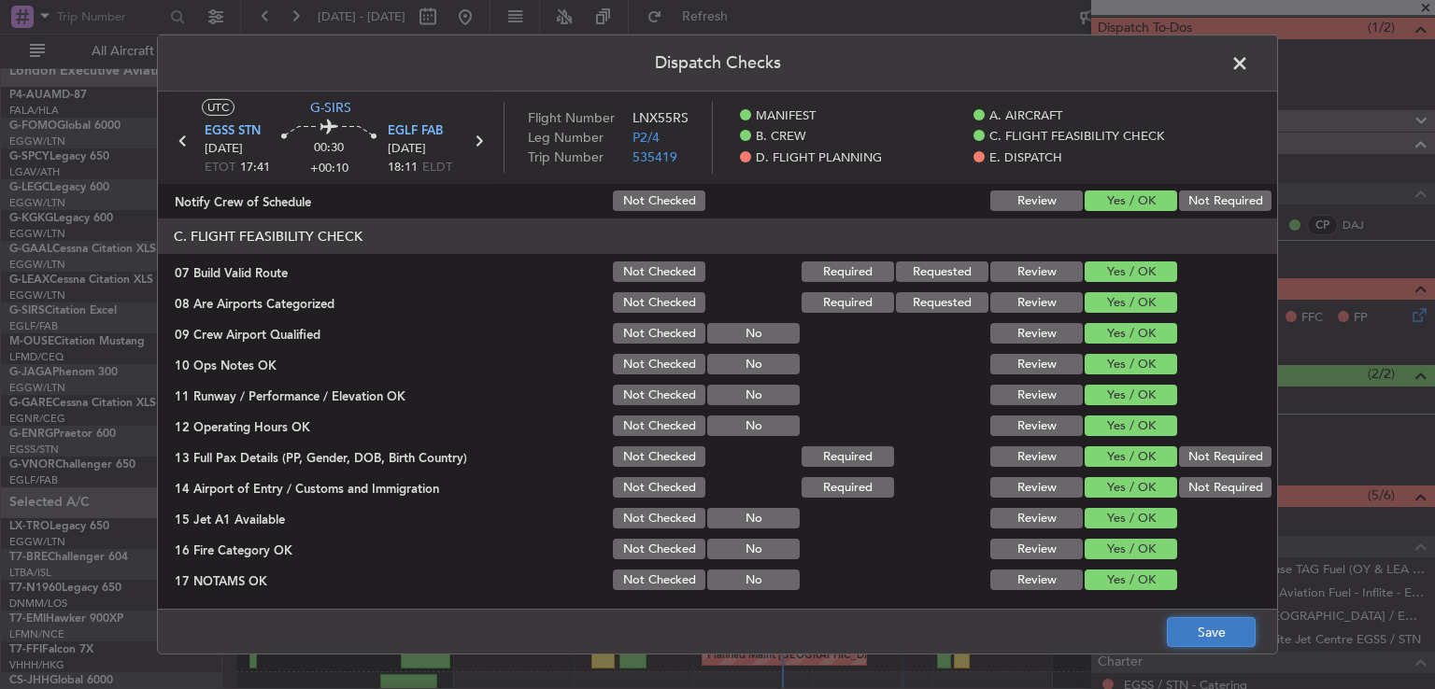
click at [1184, 622] on button "Save" at bounding box center [1211, 632] width 89 height 30
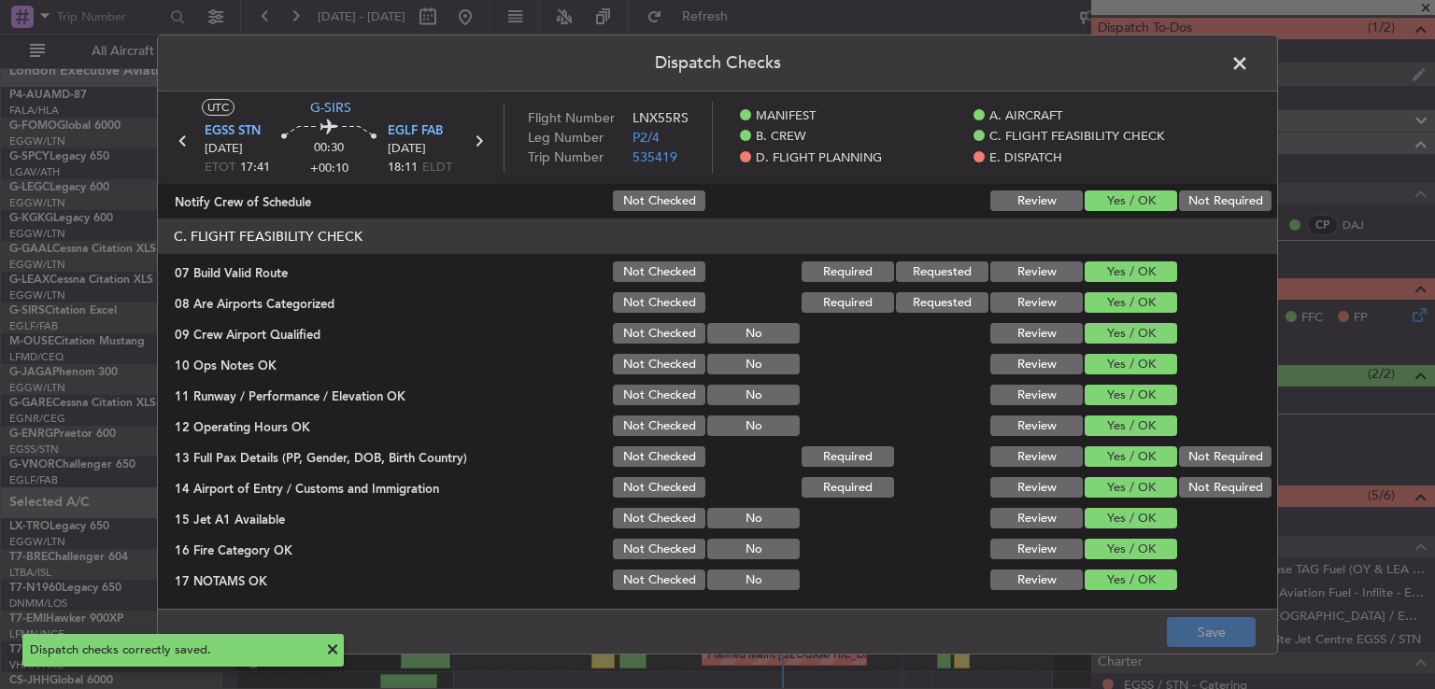
click at [1249, 67] on span at bounding box center [1249, 68] width 0 height 37
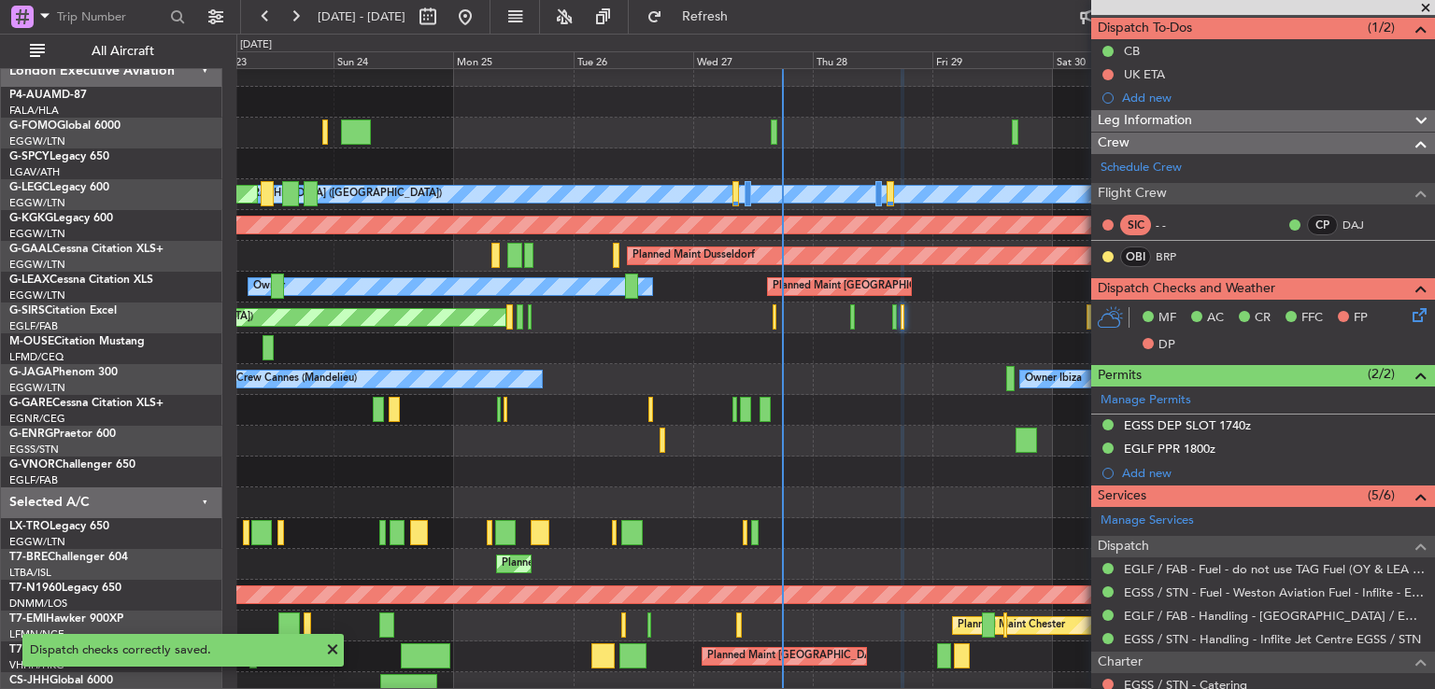
click at [1423, 6] on span at bounding box center [1425, 8] width 19 height 17
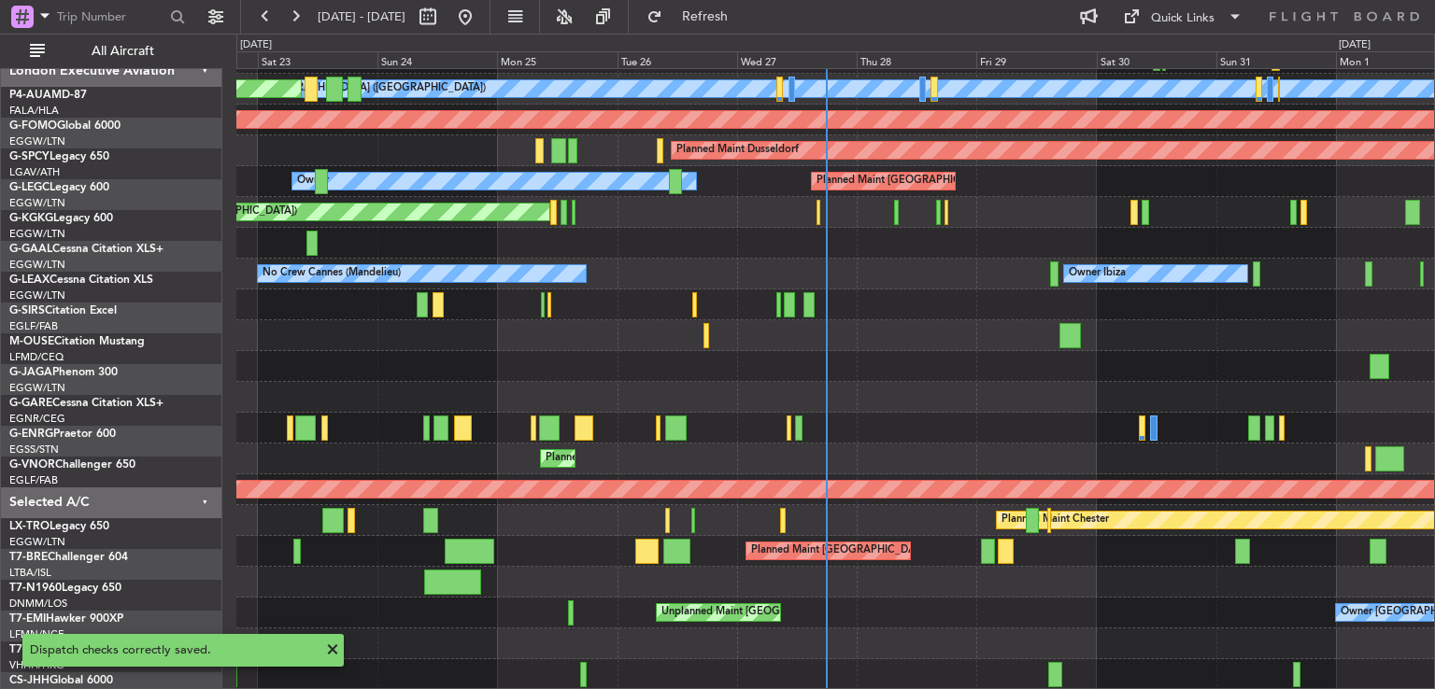
scroll to position [119, 0]
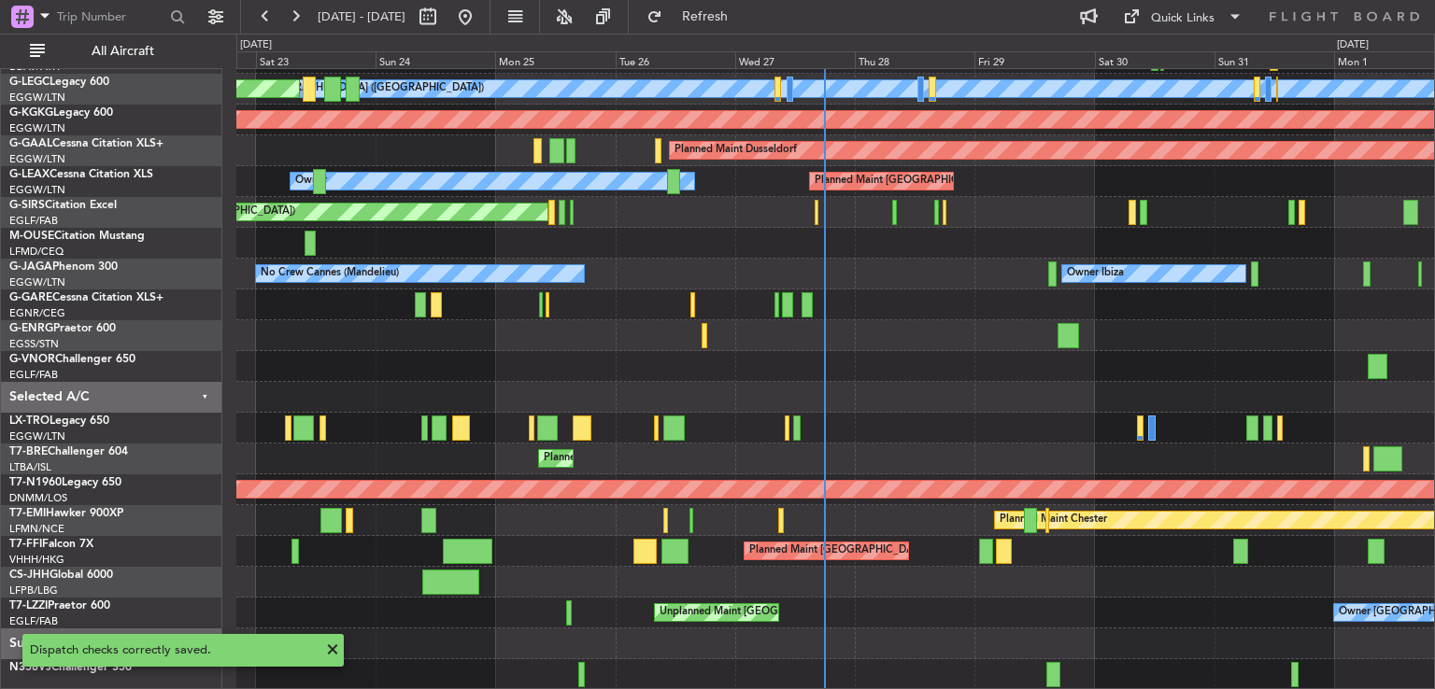
click at [949, 260] on div "A/C Unavailable [GEOGRAPHIC_DATA] ([GEOGRAPHIC_DATA]) Planned Maint [GEOGRAPHIC…" at bounding box center [835, 320] width 1198 height 740
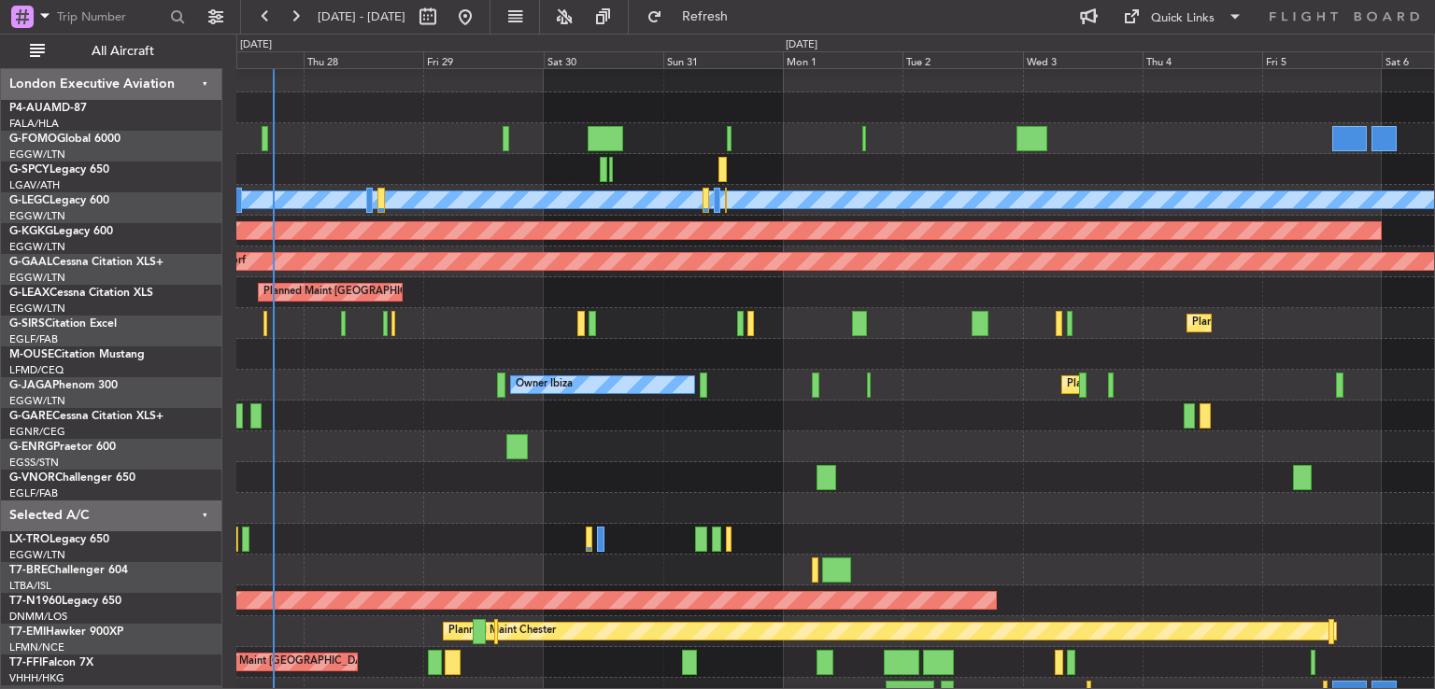
scroll to position [9, 0]
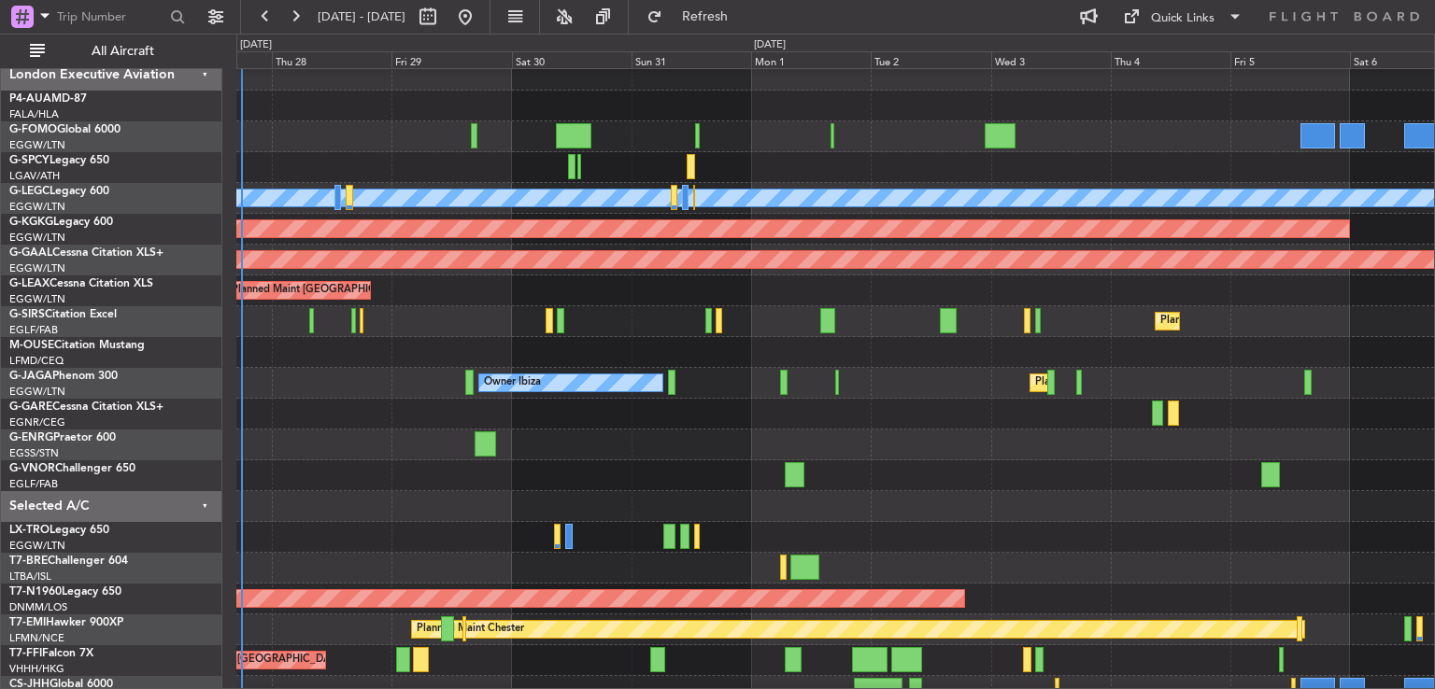
click at [410, 517] on div at bounding box center [835, 506] width 1198 height 31
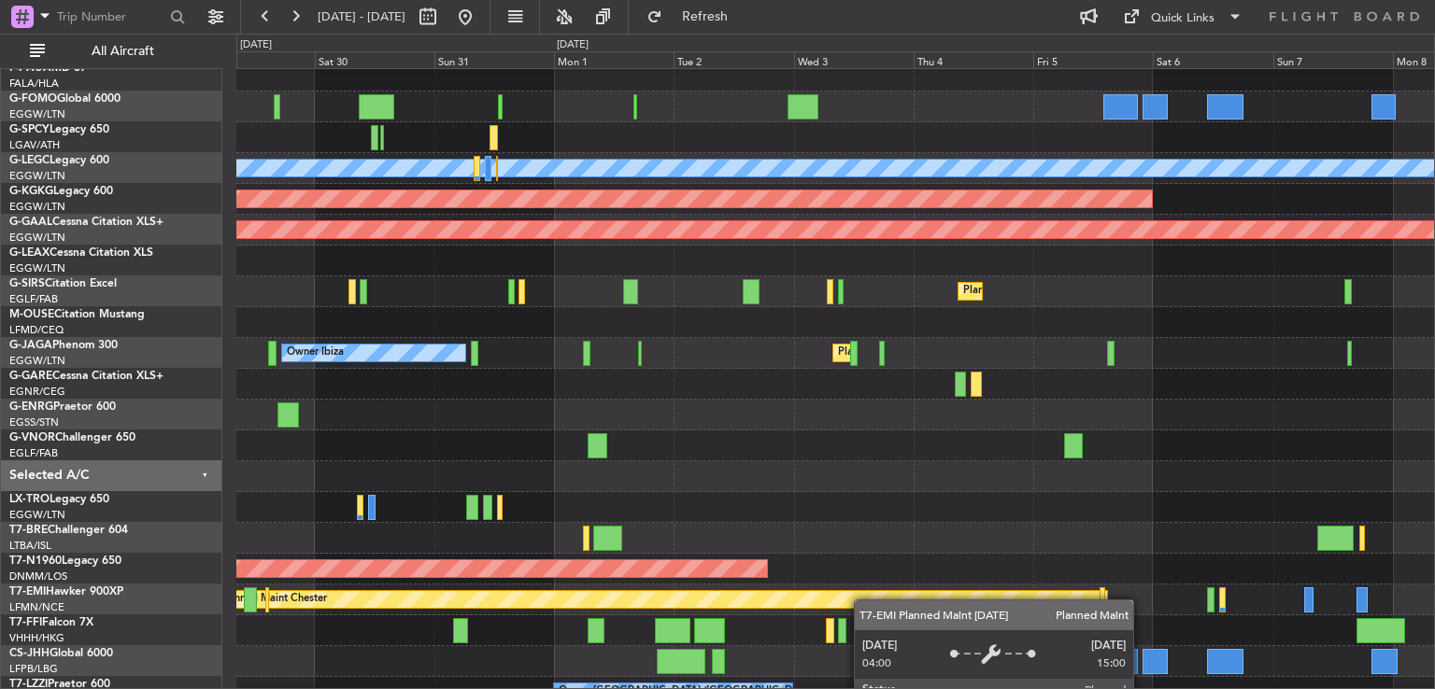
click at [778, 592] on div "Planned Maint Chester" at bounding box center [661, 599] width 892 height 17
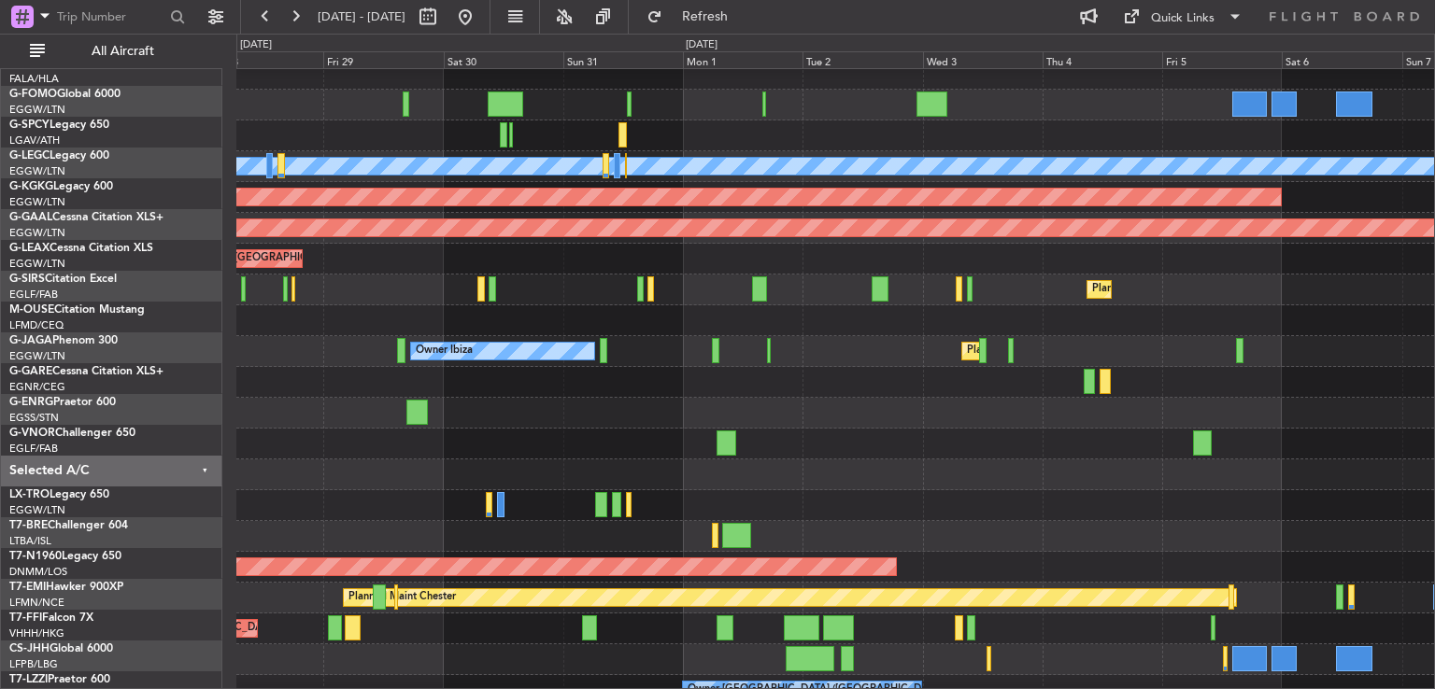
scroll to position [41, 0]
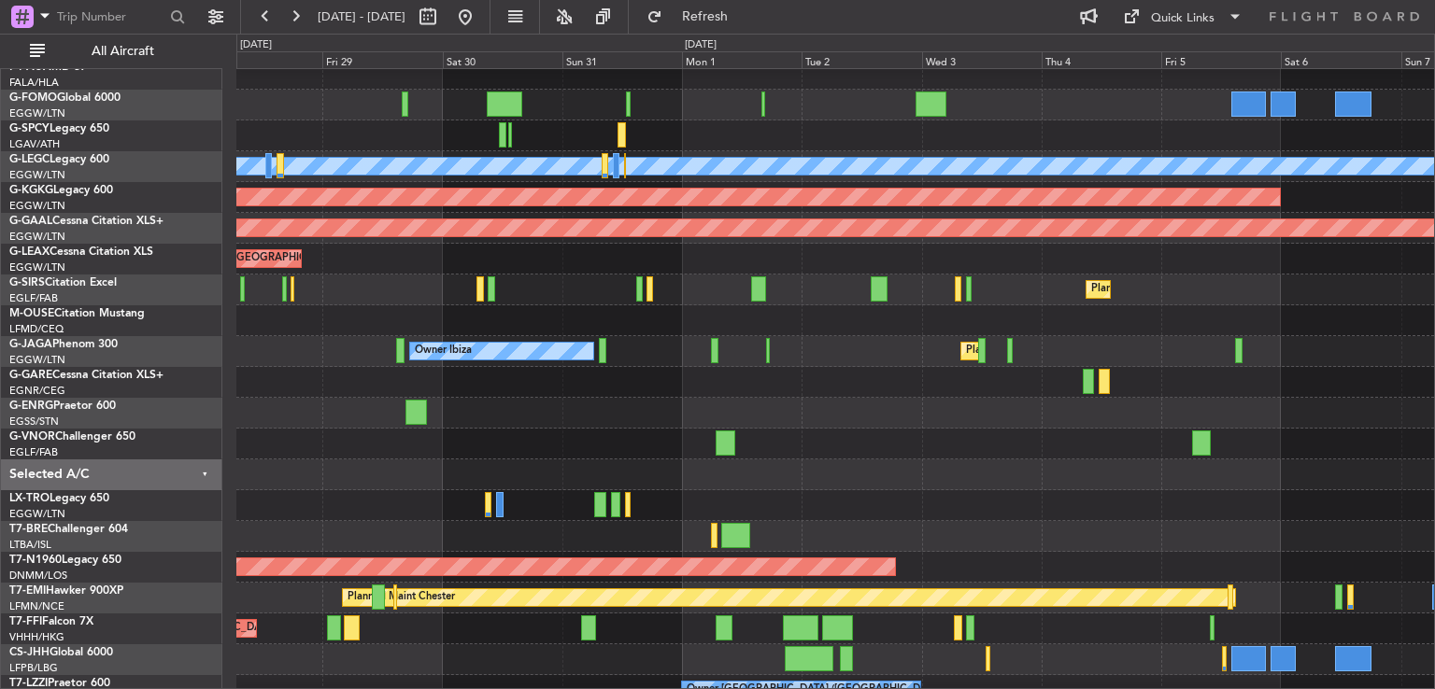
click at [750, 460] on div at bounding box center [835, 475] width 1198 height 31
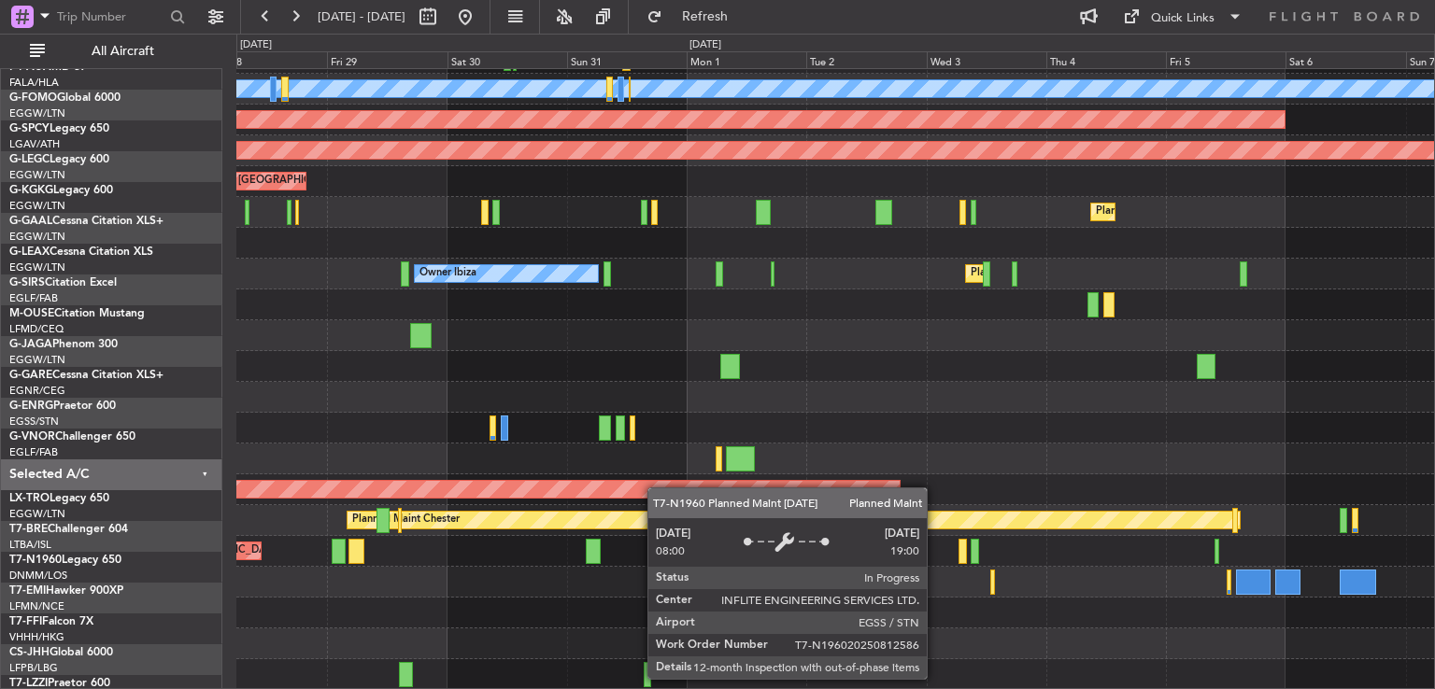
scroll to position [119, 0]
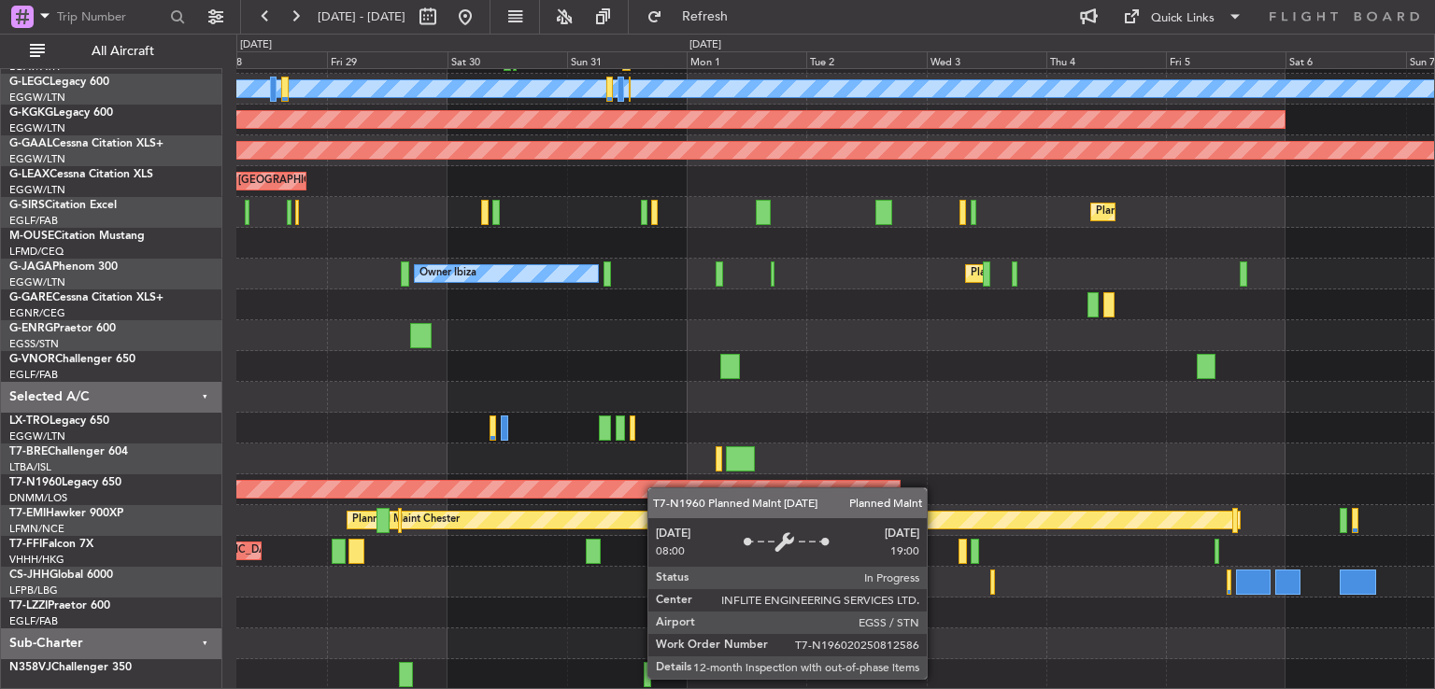
click at [659, 479] on div "A/C Unavailable [GEOGRAPHIC_DATA] ([GEOGRAPHIC_DATA]) AOG Maint [GEOGRAPHIC_DAT…" at bounding box center [835, 320] width 1198 height 740
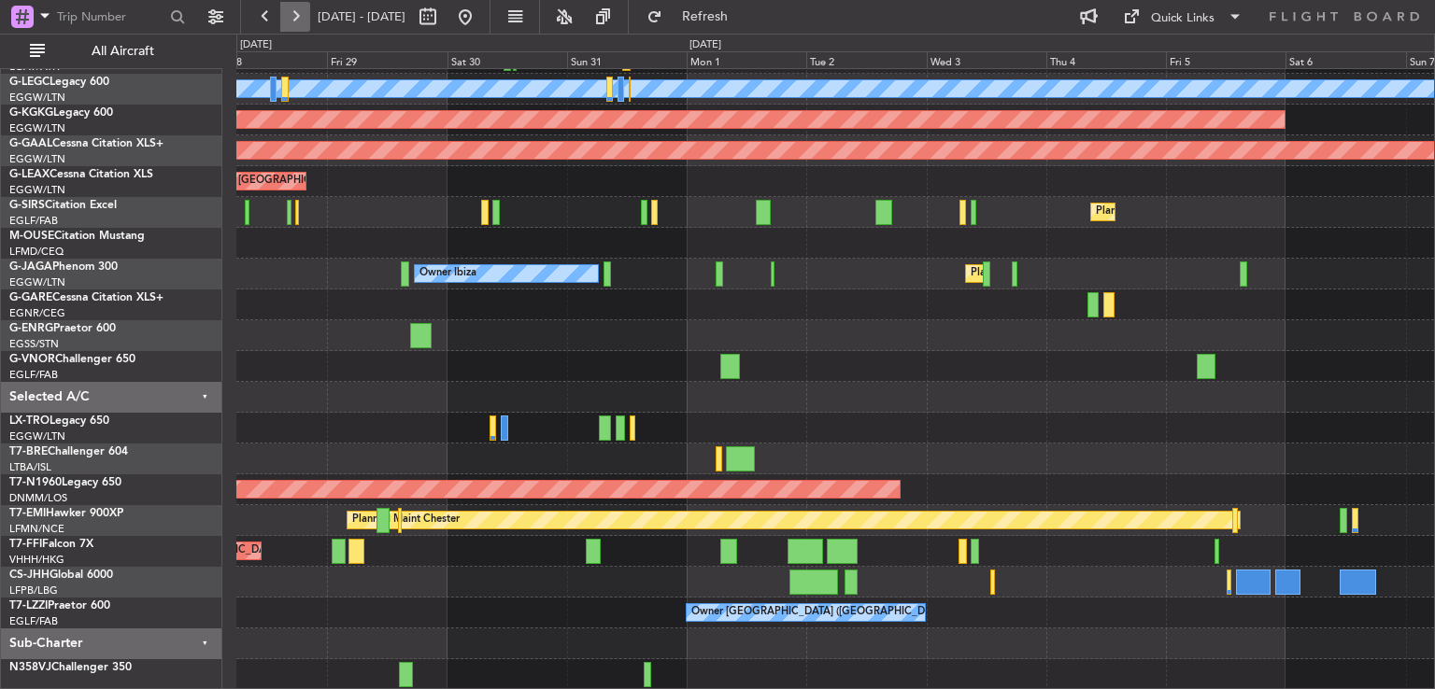
drag, startPoint x: 293, startPoint y: 7, endPoint x: 290, endPoint y: 21, distance: 13.6
click at [290, 21] on button at bounding box center [295, 17] width 30 height 30
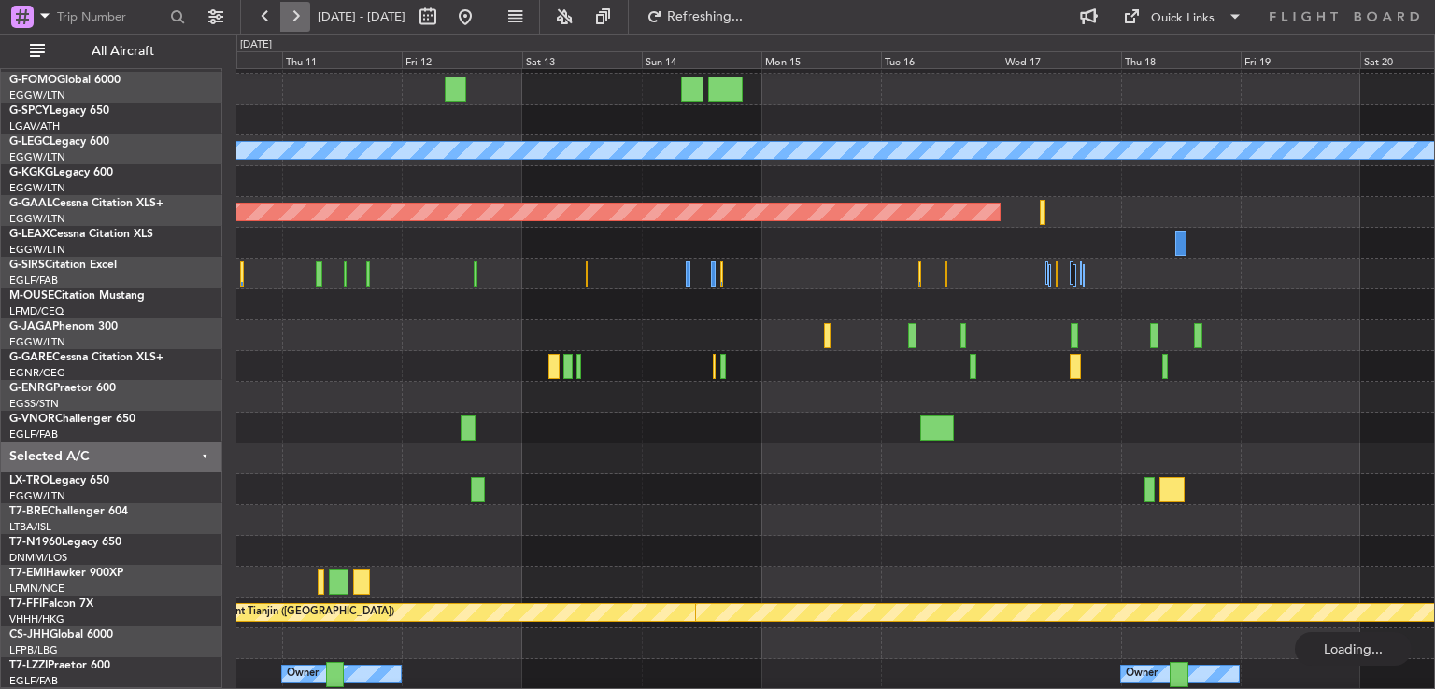
click at [290, 21] on button at bounding box center [295, 17] width 30 height 30
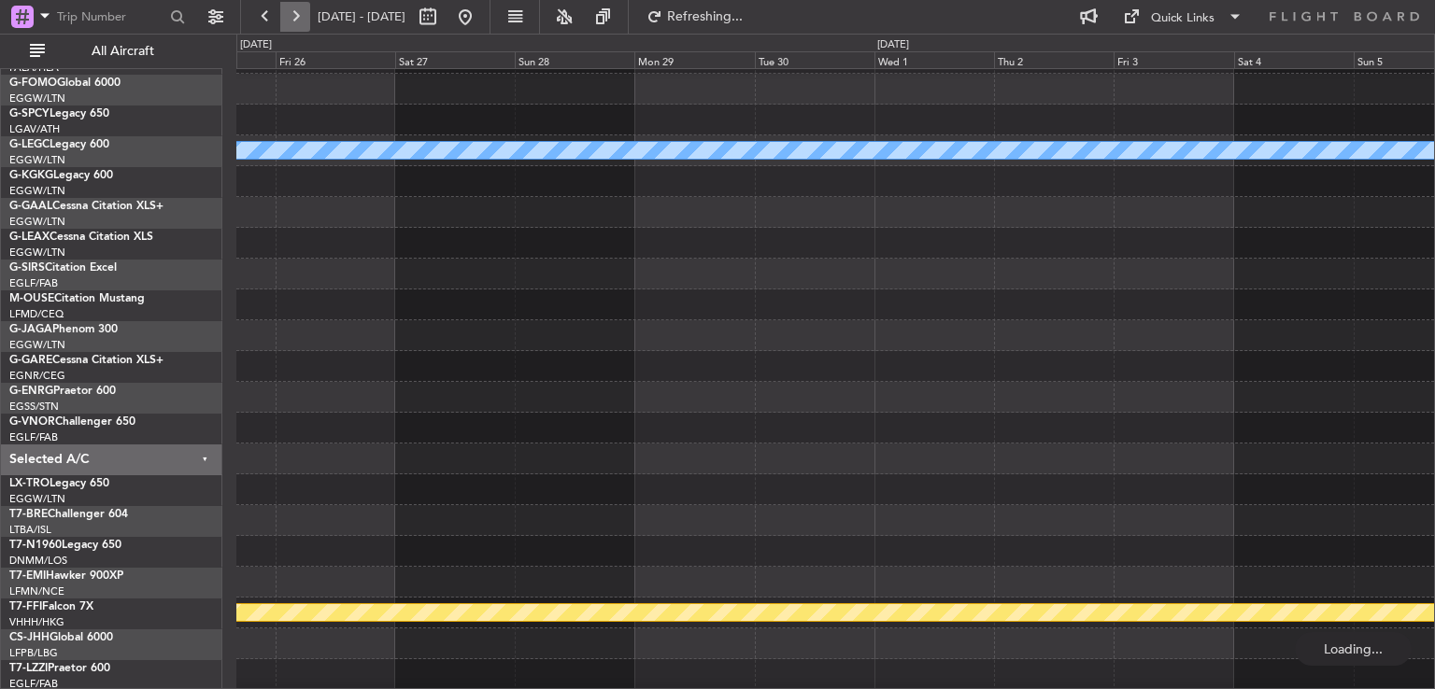
click at [290, 21] on button at bounding box center [295, 17] width 30 height 30
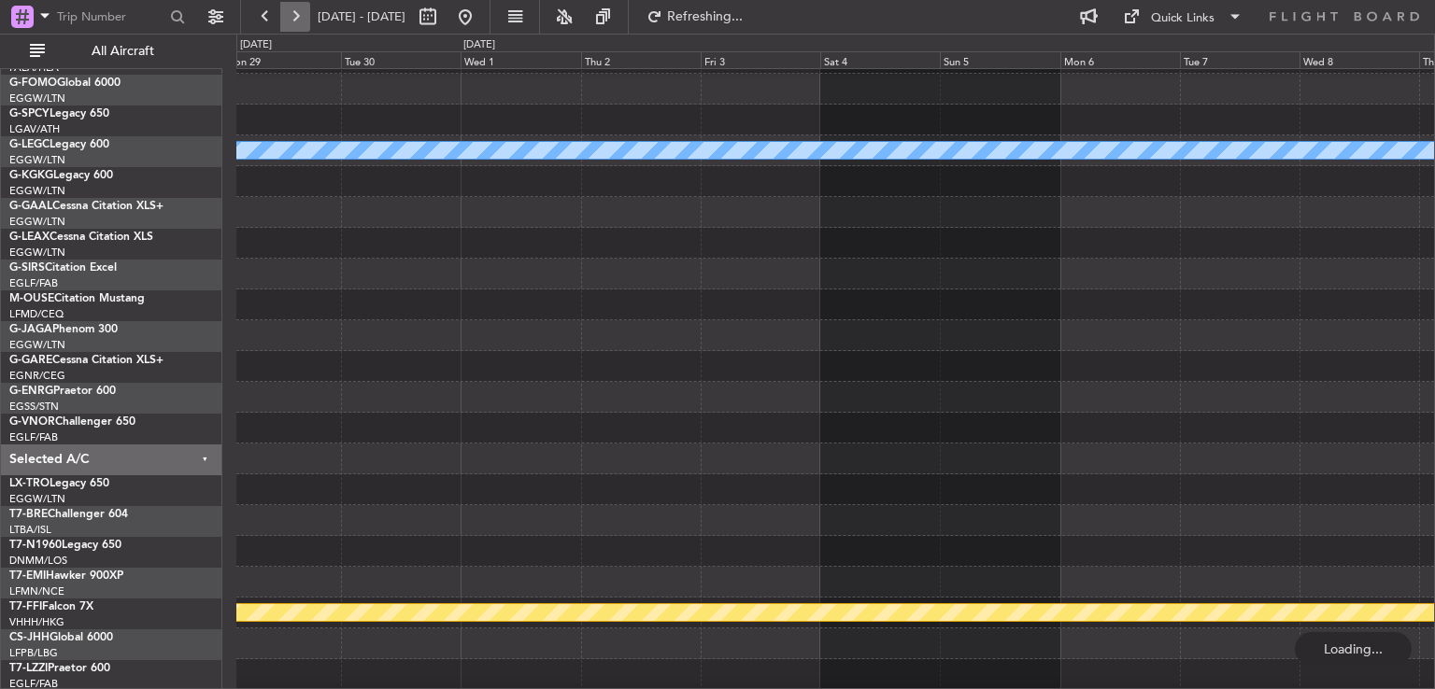
click at [290, 21] on button at bounding box center [295, 17] width 30 height 30
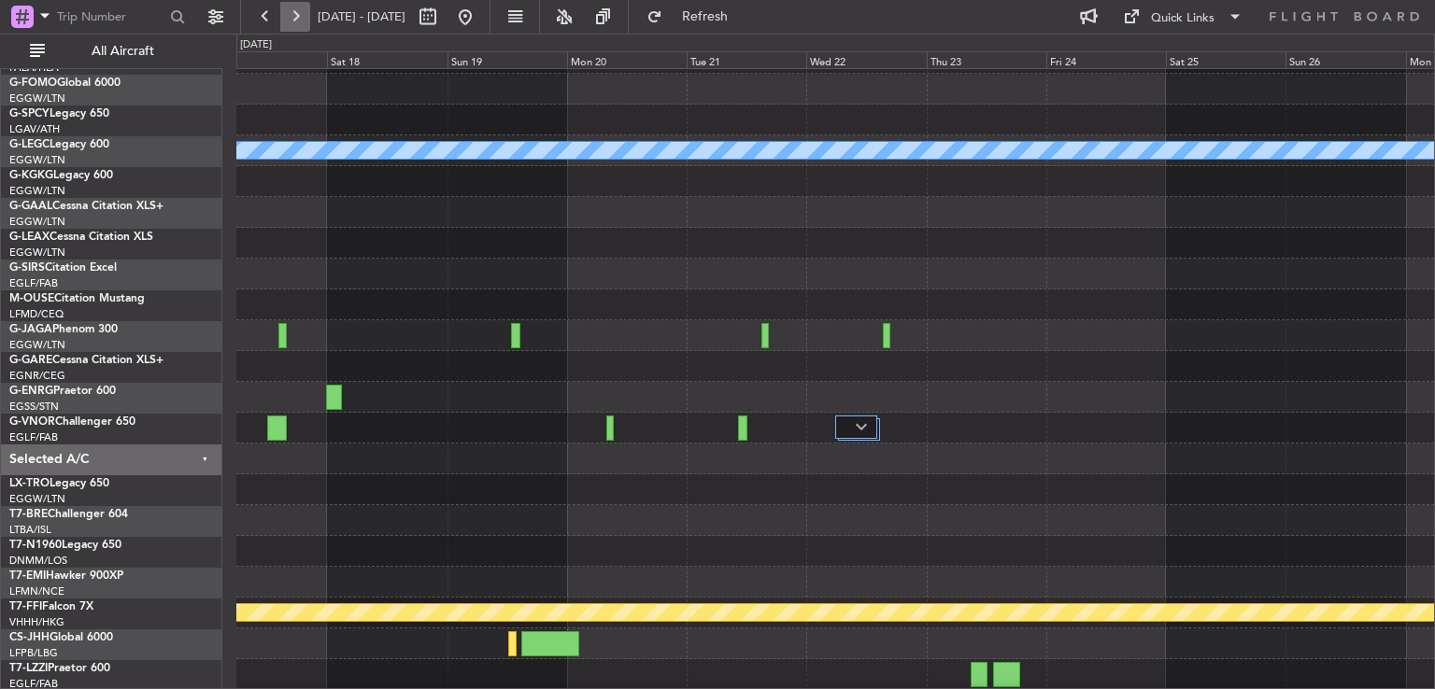
click at [290, 21] on button at bounding box center [295, 17] width 30 height 30
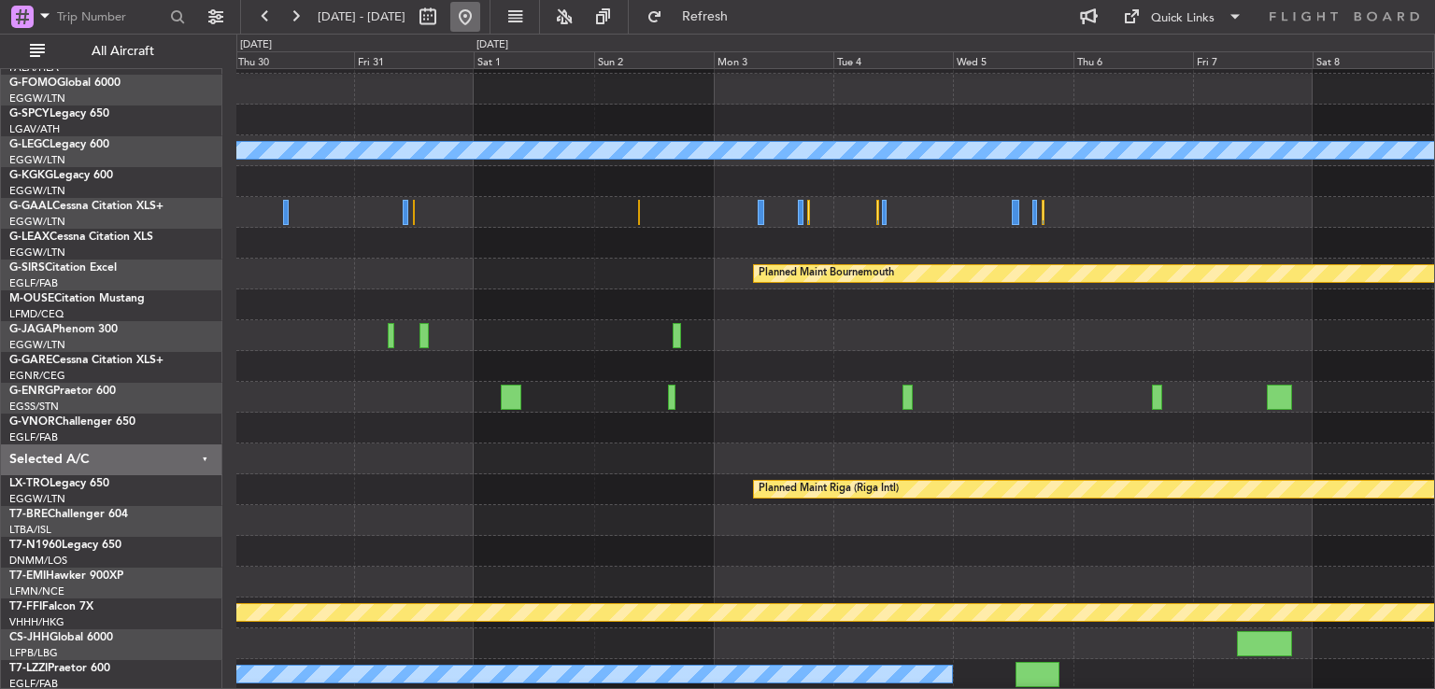
click at [480, 17] on button at bounding box center [465, 17] width 30 height 30
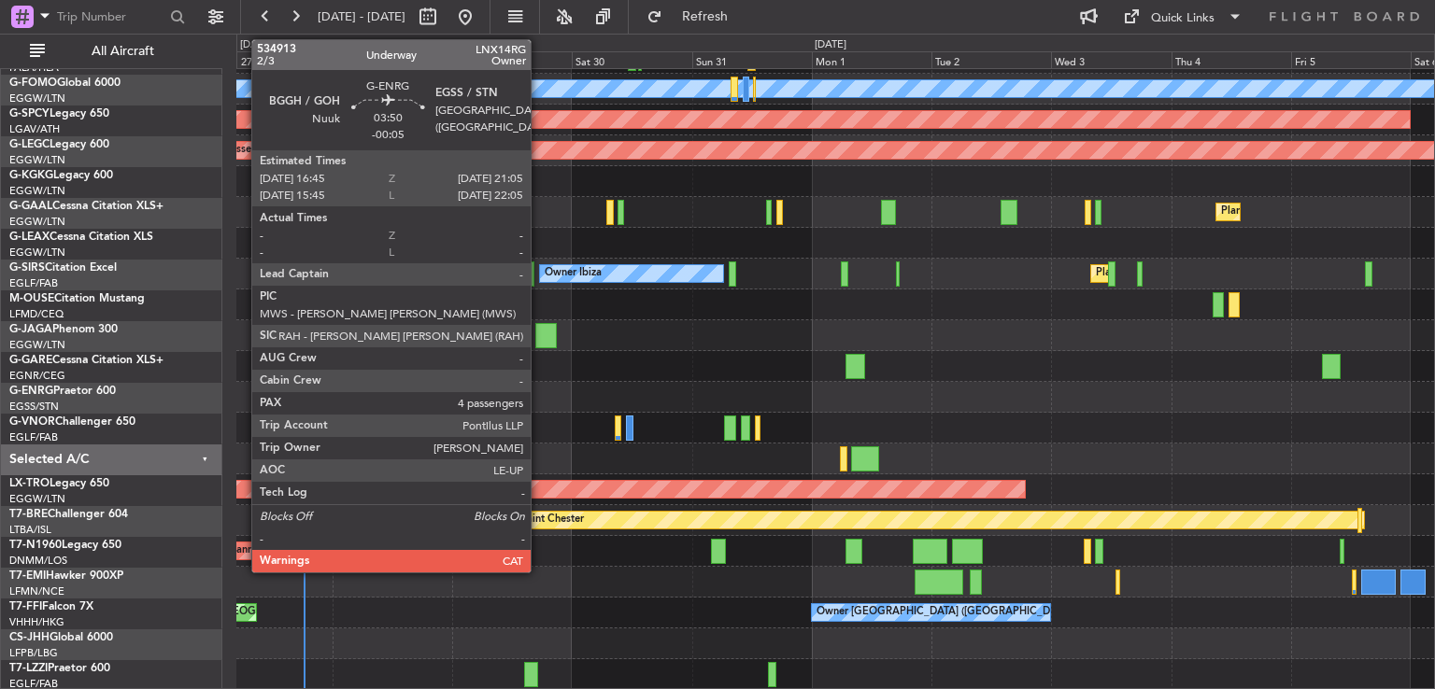
scroll to position [119, 0]
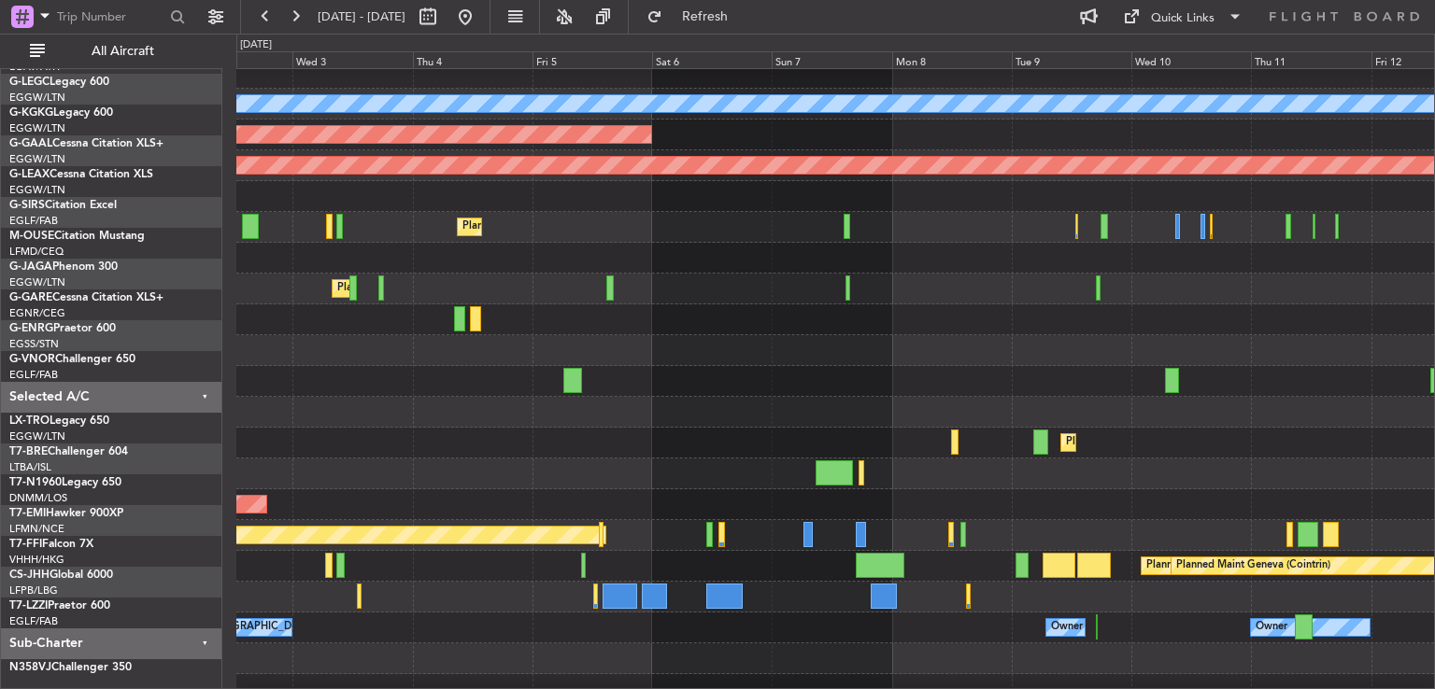
click at [731, 397] on div at bounding box center [835, 381] width 1198 height 31
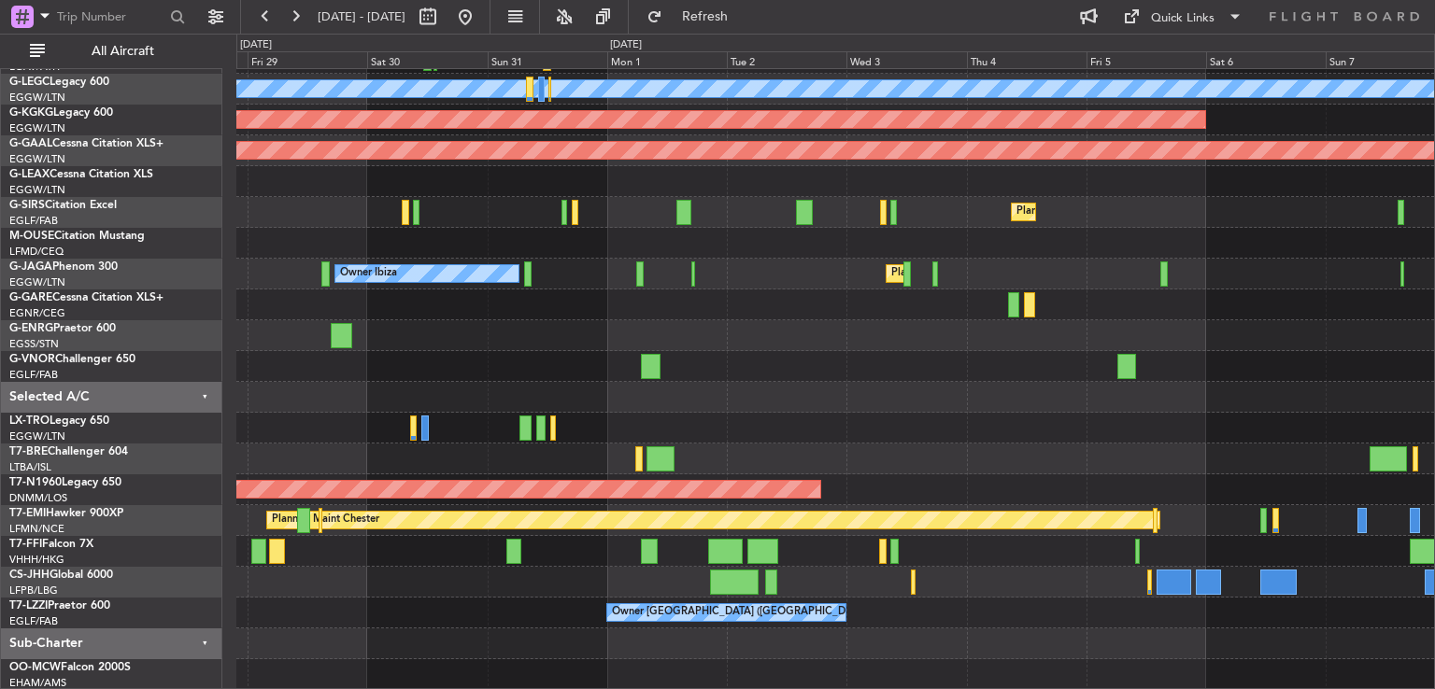
click at [1197, 372] on div "A/C Unavailable [GEOGRAPHIC_DATA] ([GEOGRAPHIC_DATA]) AOG Maint [GEOGRAPHIC_DAT…" at bounding box center [835, 320] width 1198 height 740
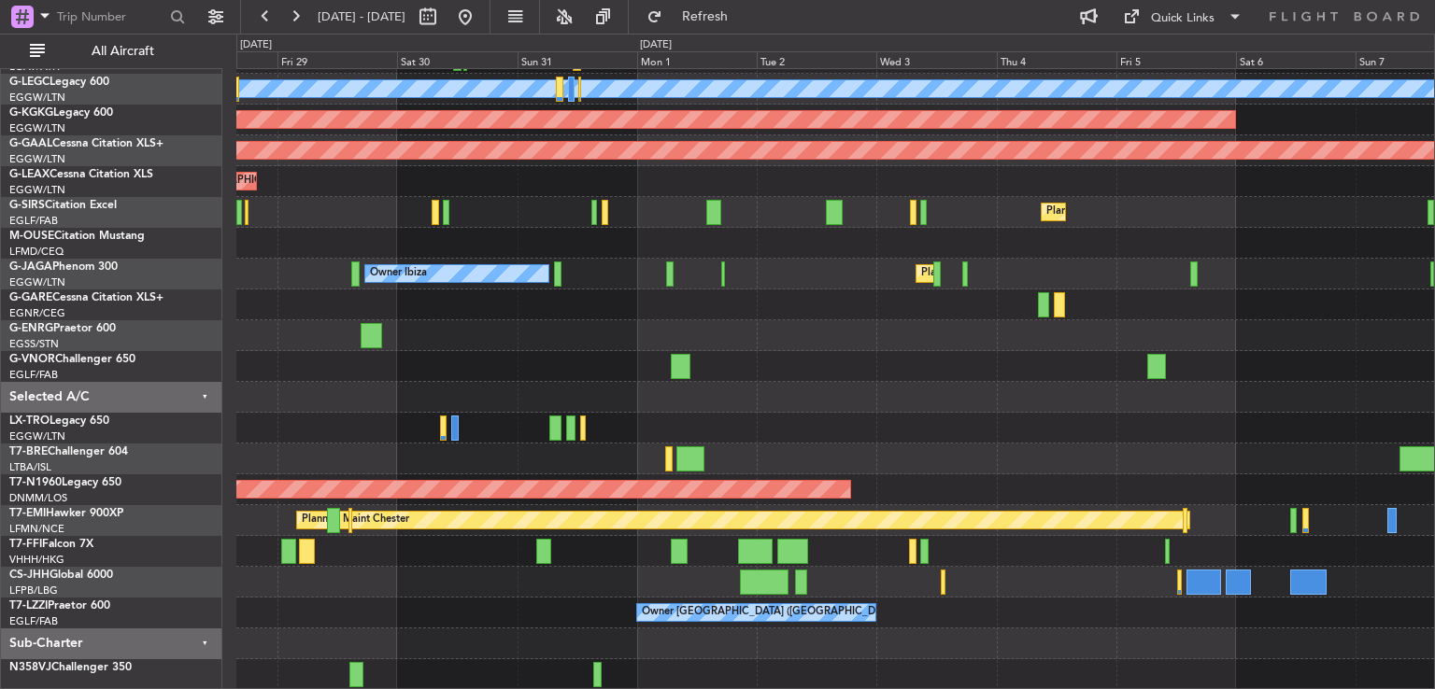
click at [1173, 395] on div at bounding box center [835, 397] width 1198 height 31
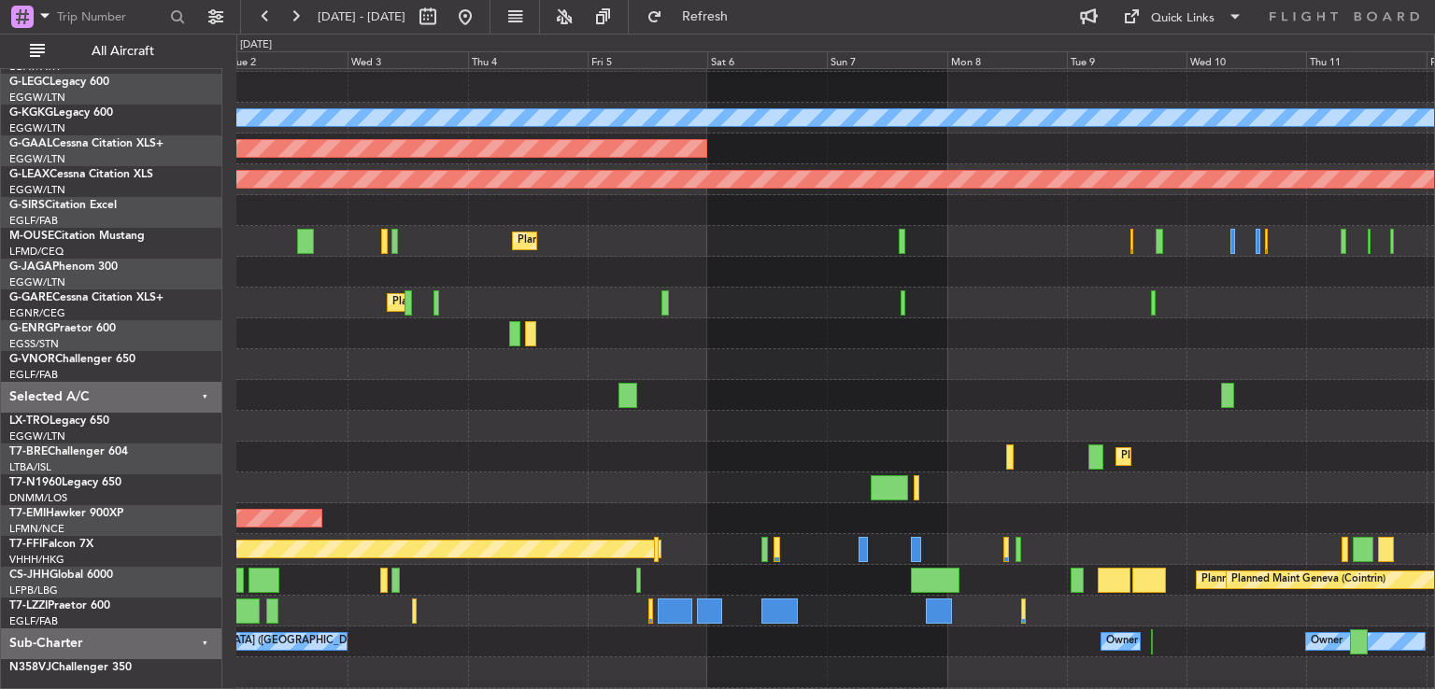
click at [573, 468] on div "Planned Maint Dusseldorf" at bounding box center [835, 457] width 1198 height 31
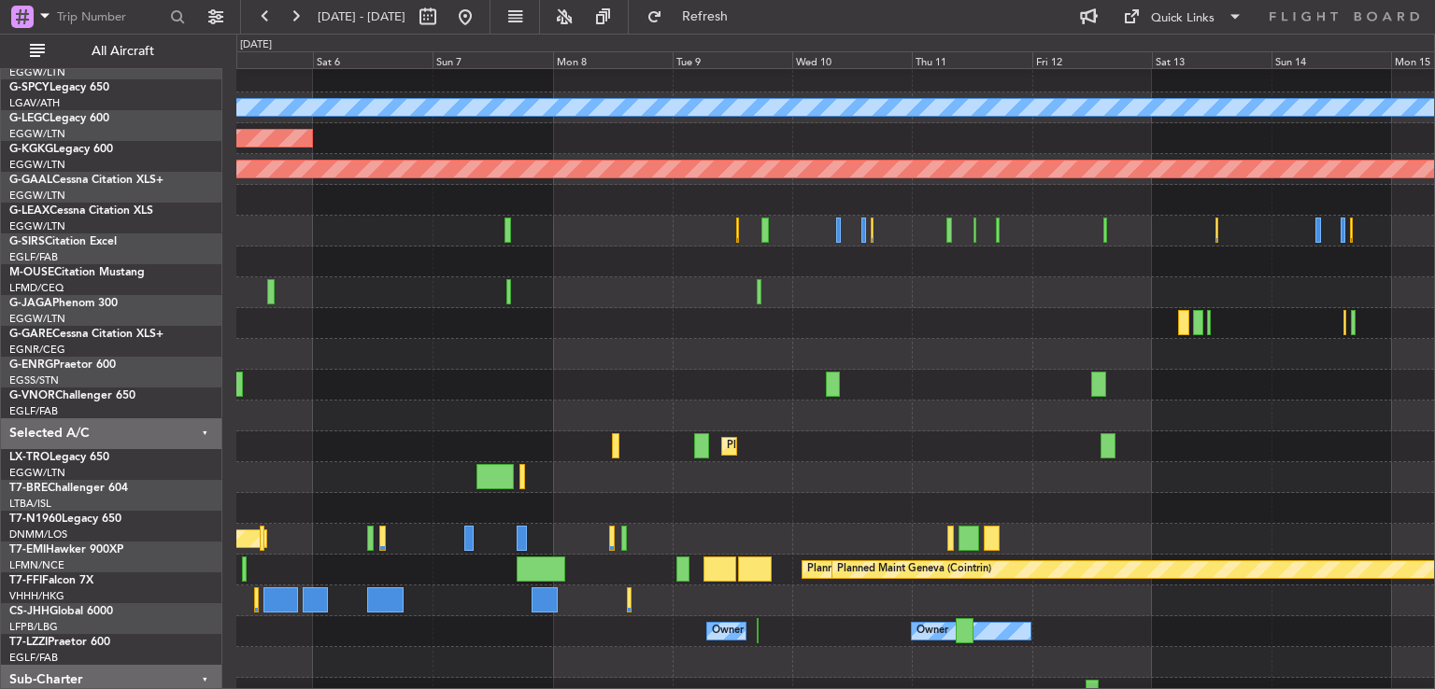
scroll to position [102, 0]
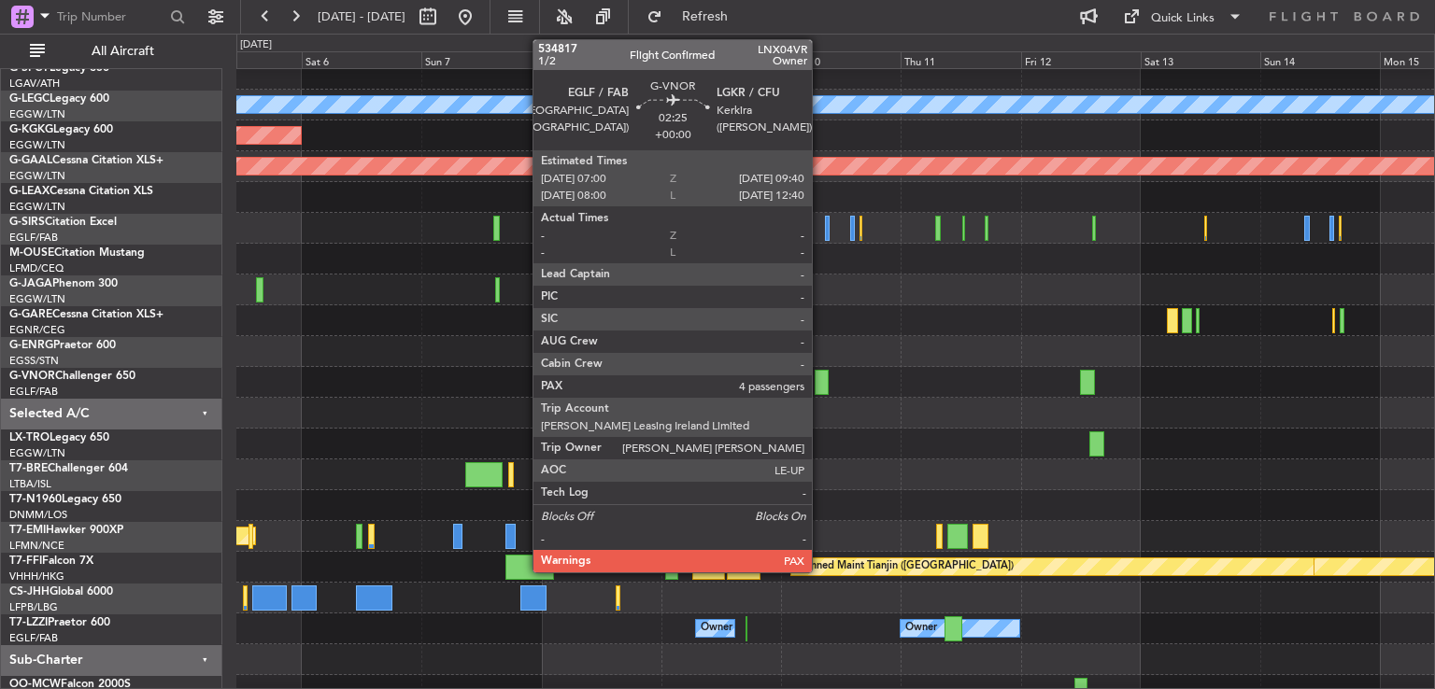
click at [820, 389] on div at bounding box center [822, 382] width 14 height 25
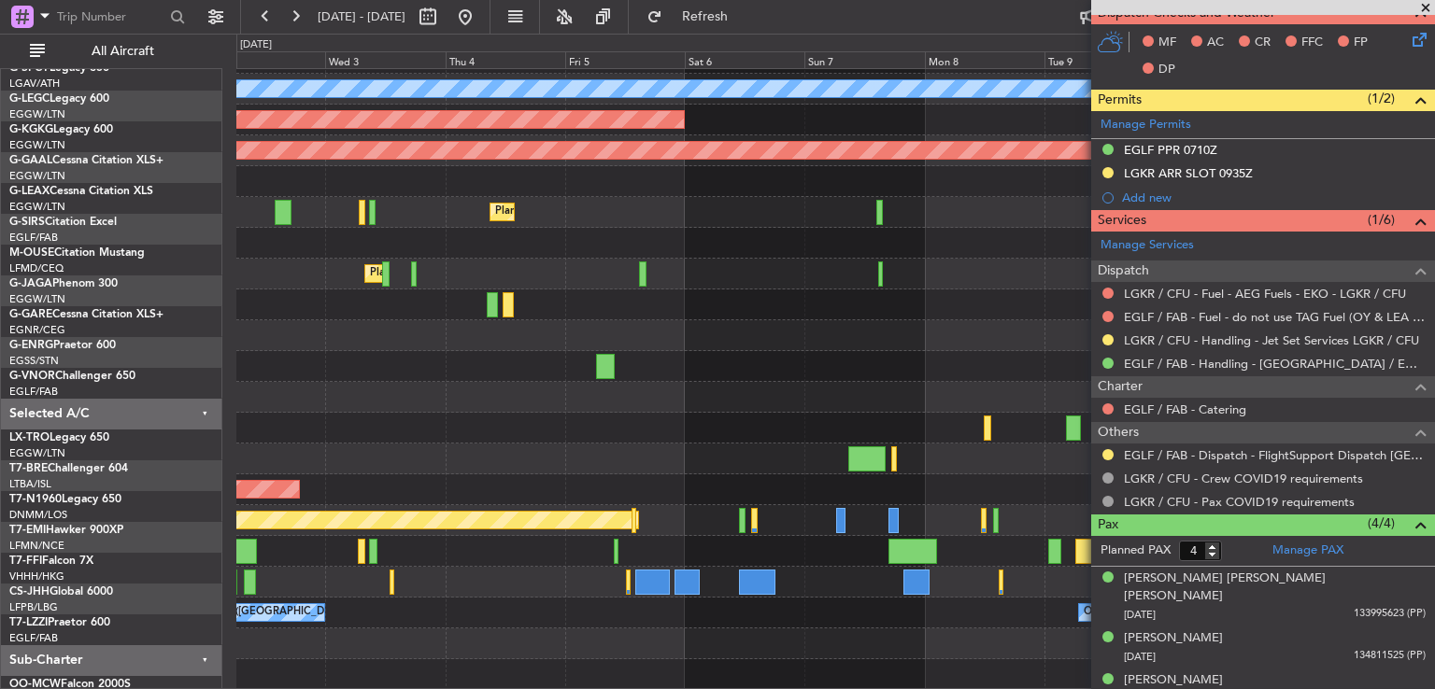
scroll to position [119, 0]
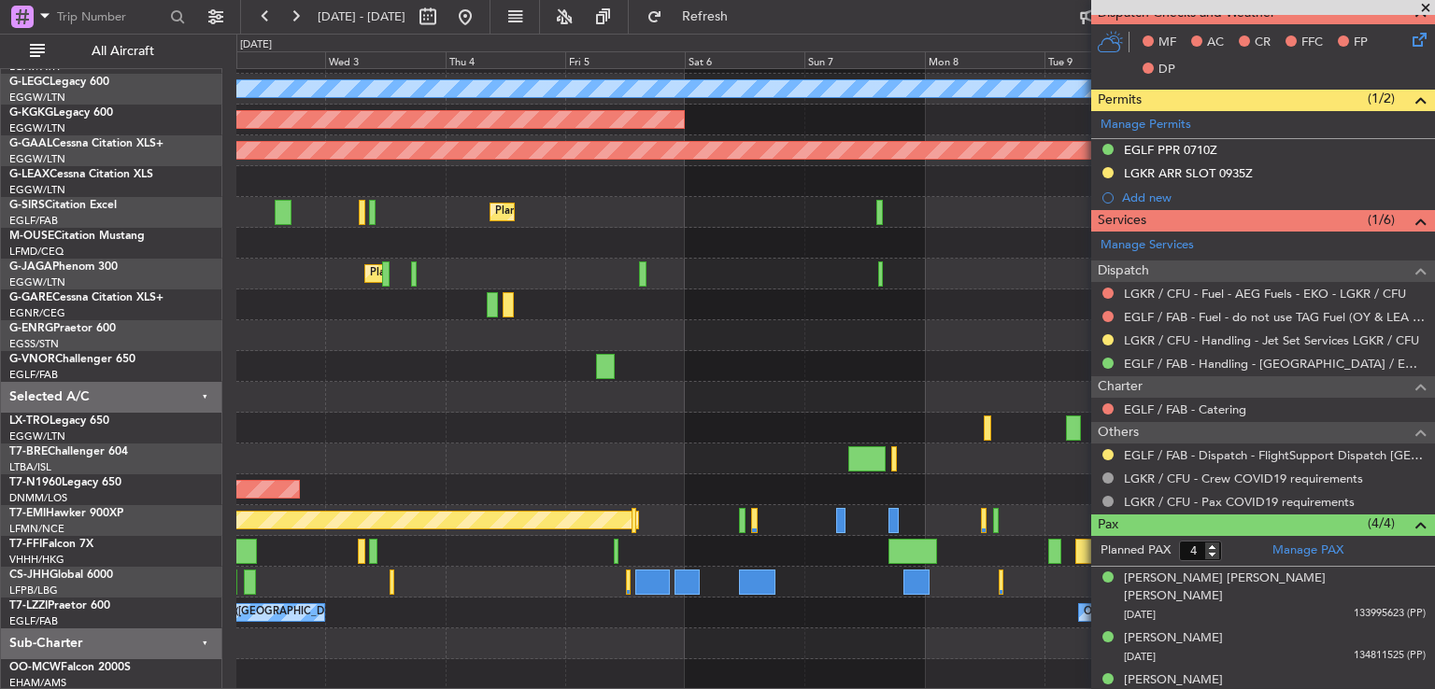
click at [1003, 398] on div "A/C Unavailable [GEOGRAPHIC_DATA] ([GEOGRAPHIC_DATA]) AOG Maint [GEOGRAPHIC_DAT…" at bounding box center [835, 320] width 1198 height 740
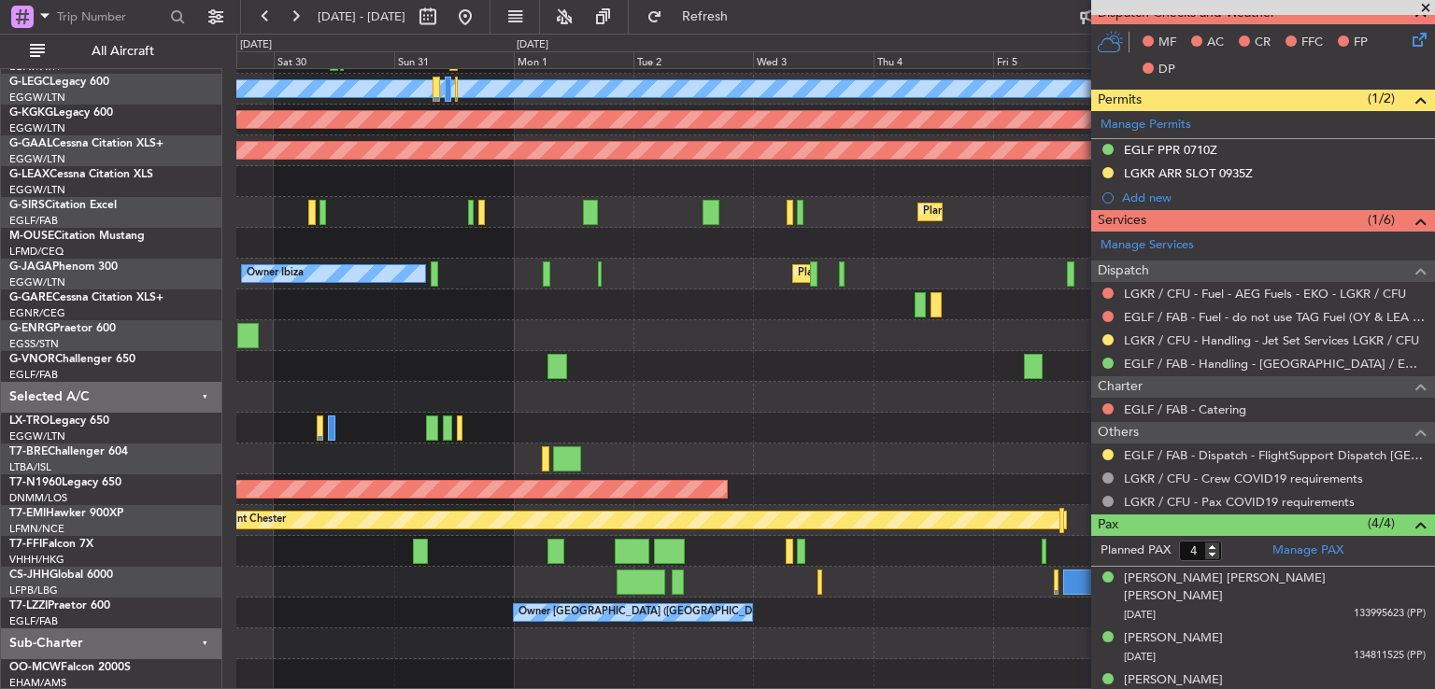
click at [878, 382] on div at bounding box center [835, 397] width 1198 height 31
